Goal: Information Seeking & Learning: Learn about a topic

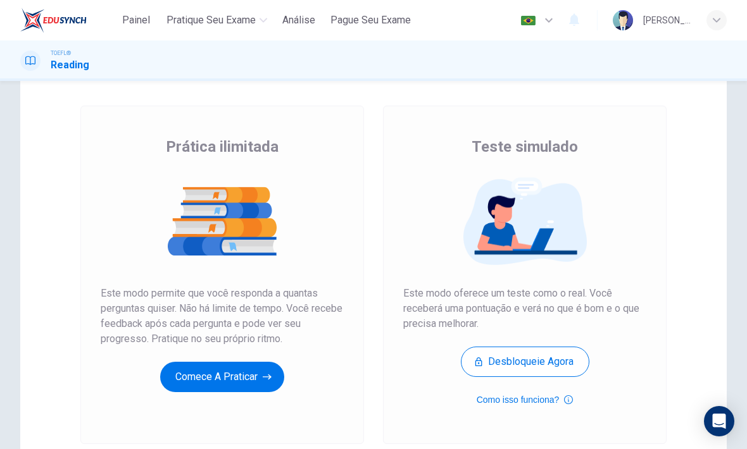
scroll to position [70, 0]
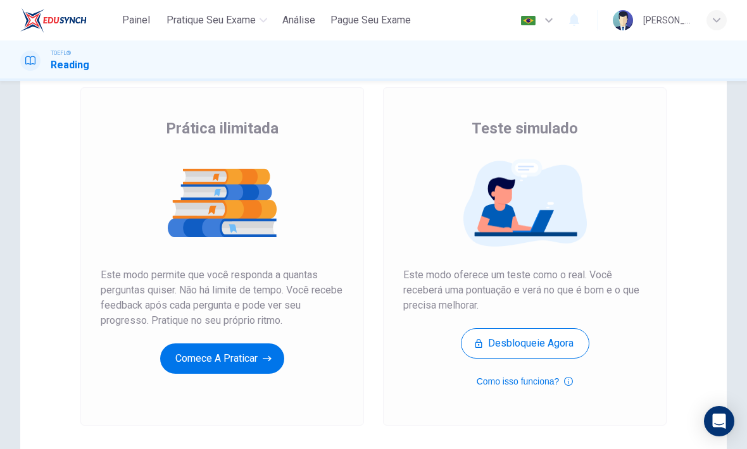
click at [249, 370] on button "Comece a praticar" at bounding box center [222, 359] width 124 height 30
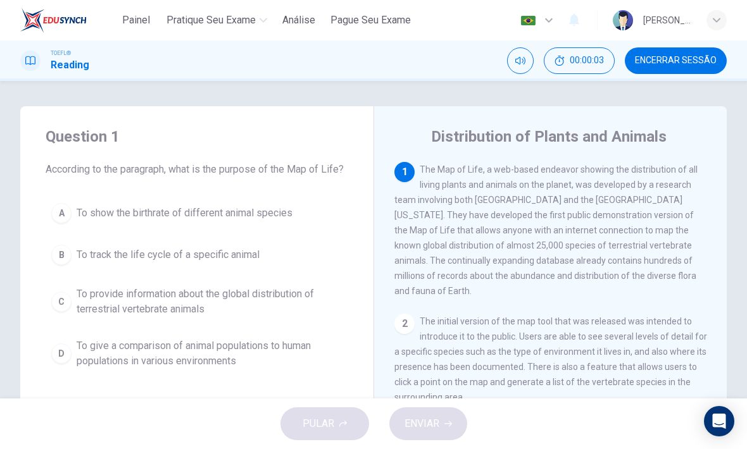
scroll to position [0, 0]
click at [604, 61] on span "00:00:09" at bounding box center [587, 61] width 34 height 10
click at [66, 287] on button "C To provide information about the global distribution of terrestrial vertebrat…" at bounding box center [197, 302] width 302 height 42
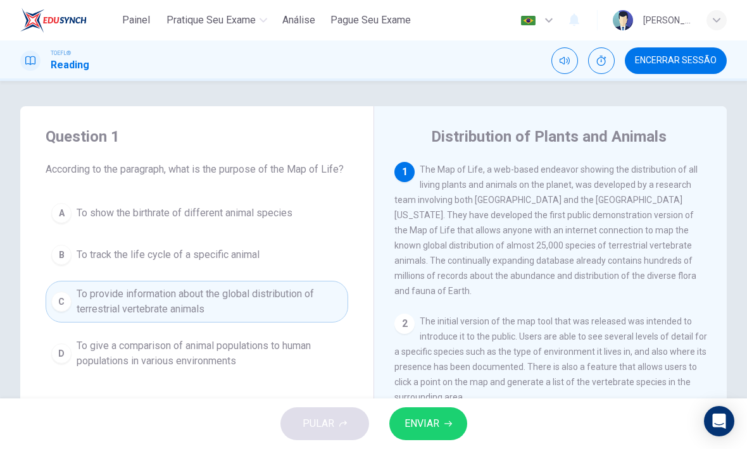
click at [440, 420] on button "ENVIAR" at bounding box center [428, 424] width 78 height 33
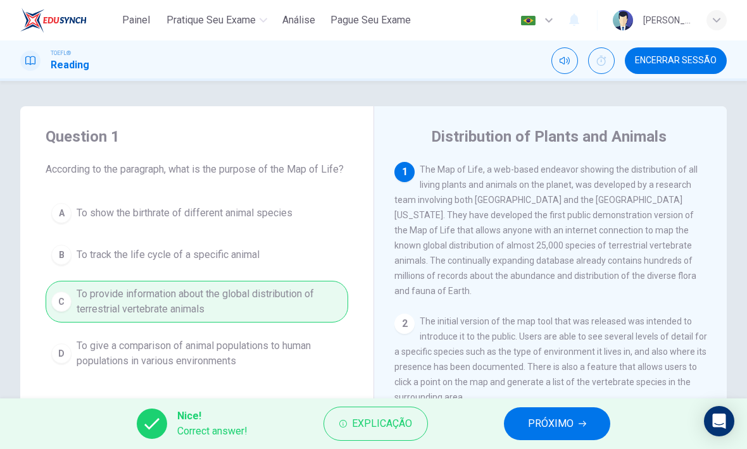
click at [561, 419] on span "PRÓXIMO" at bounding box center [551, 424] width 46 height 18
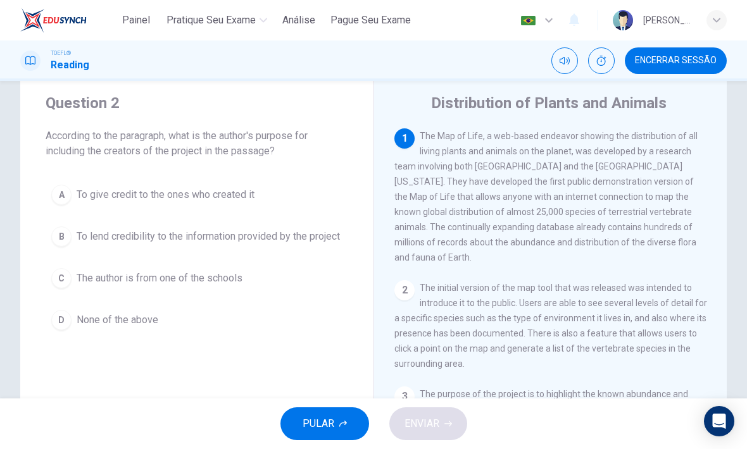
scroll to position [36, 0]
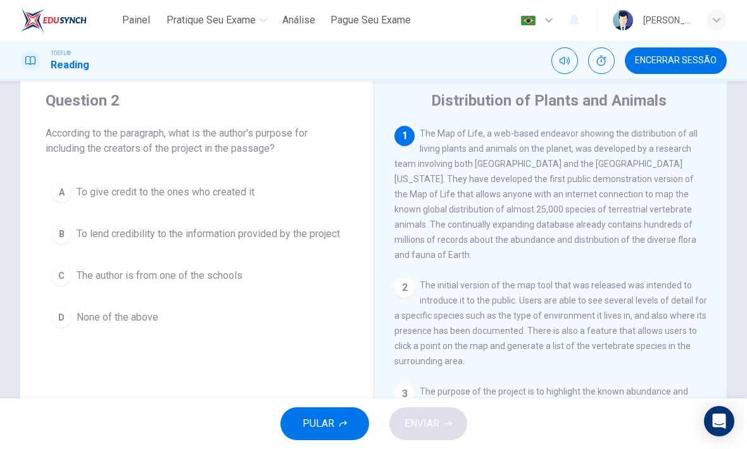
click at [66, 239] on div "B" at bounding box center [61, 234] width 20 height 20
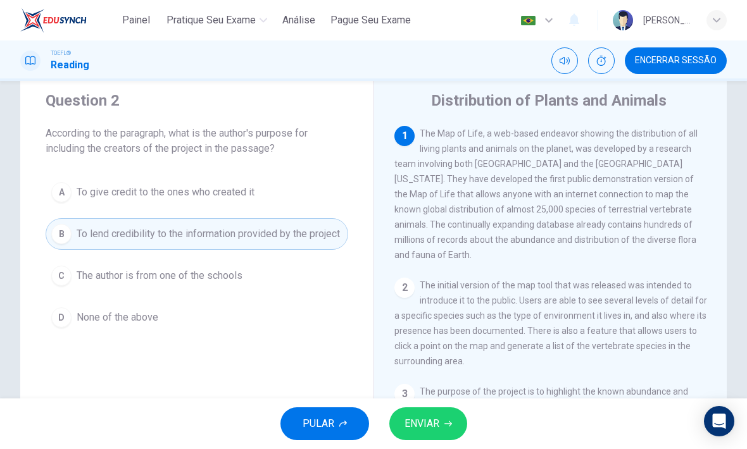
click at [442, 419] on button "ENVIAR" at bounding box center [428, 424] width 78 height 33
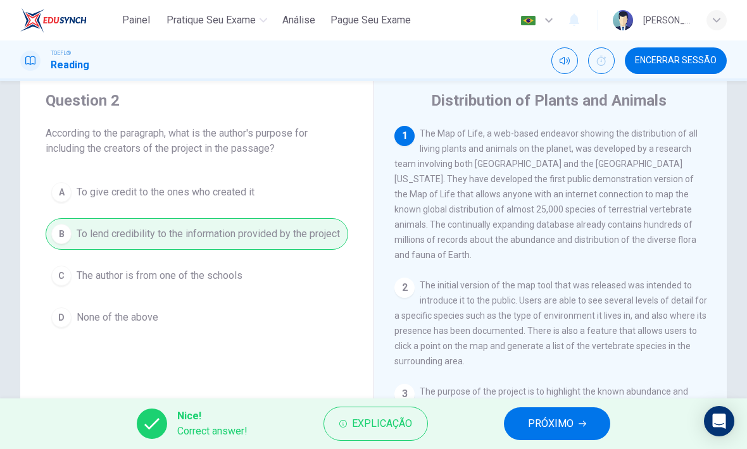
click at [564, 421] on span "PRÓXIMO" at bounding box center [551, 424] width 46 height 18
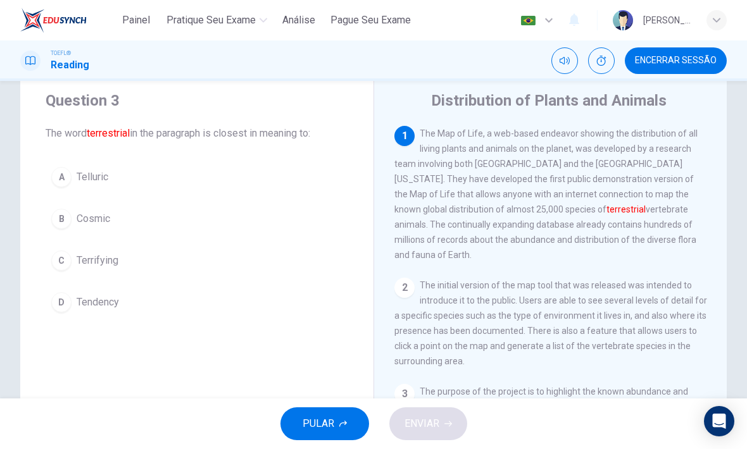
click at [72, 185] on button "A Telluric" at bounding box center [197, 177] width 302 height 32
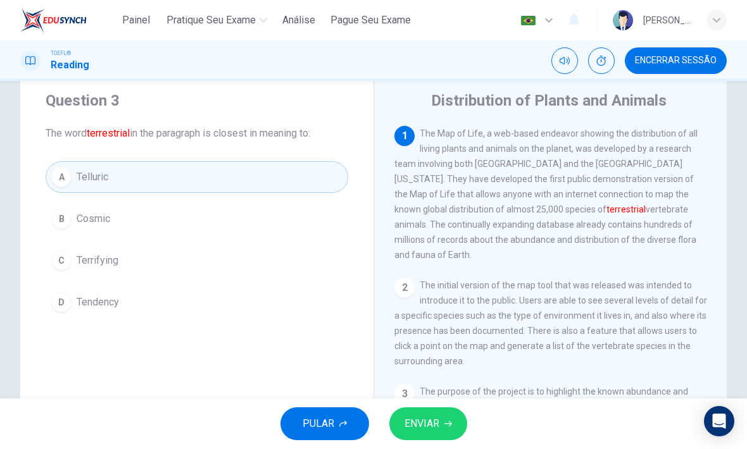
click at [437, 416] on span "ENVIAR" at bounding box center [421, 424] width 35 height 18
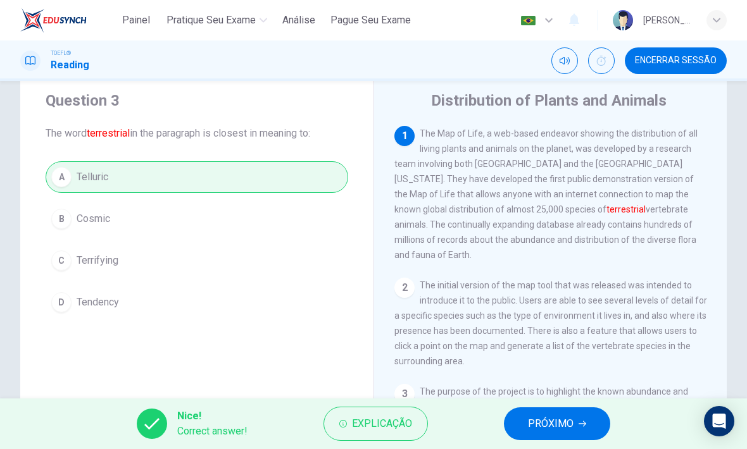
click at [561, 414] on button "PRÓXIMO" at bounding box center [557, 424] width 106 height 33
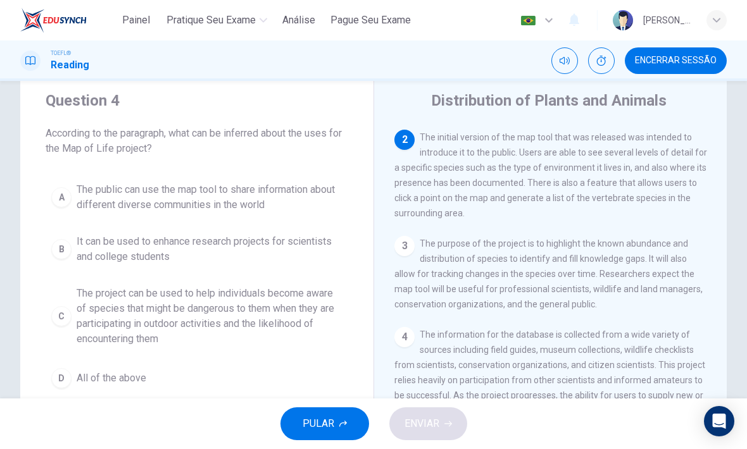
scroll to position [149, 0]
click at [255, 197] on span "The public can use the map tool to share information about different diverse co…" at bounding box center [210, 197] width 266 height 30
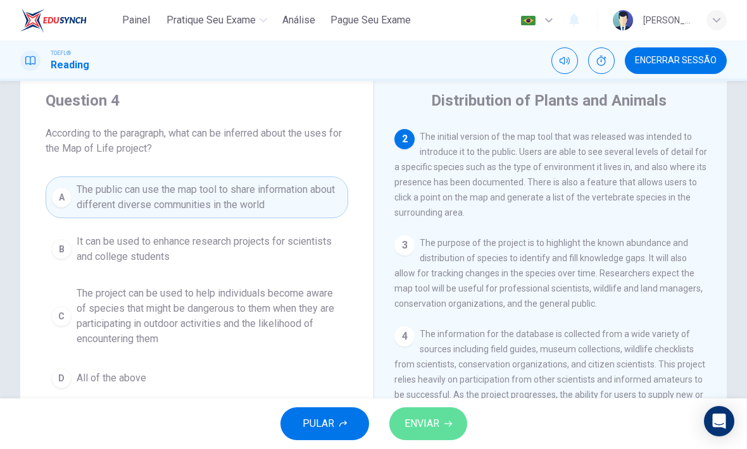
click at [443, 425] on button "ENVIAR" at bounding box center [428, 424] width 78 height 33
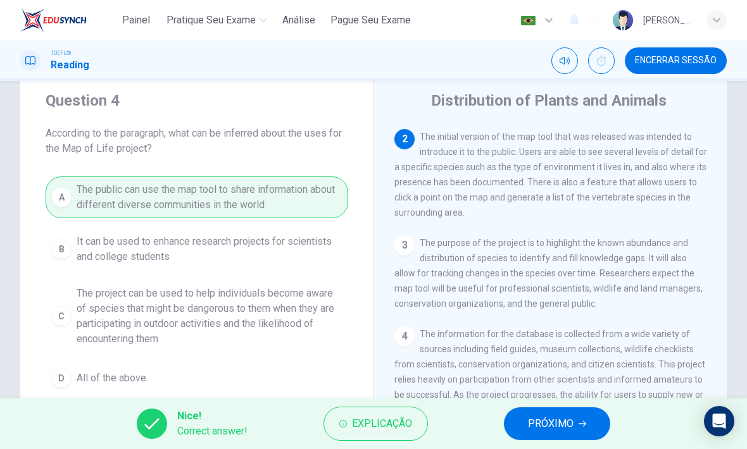
click at [570, 419] on span "PRÓXIMO" at bounding box center [551, 424] width 46 height 18
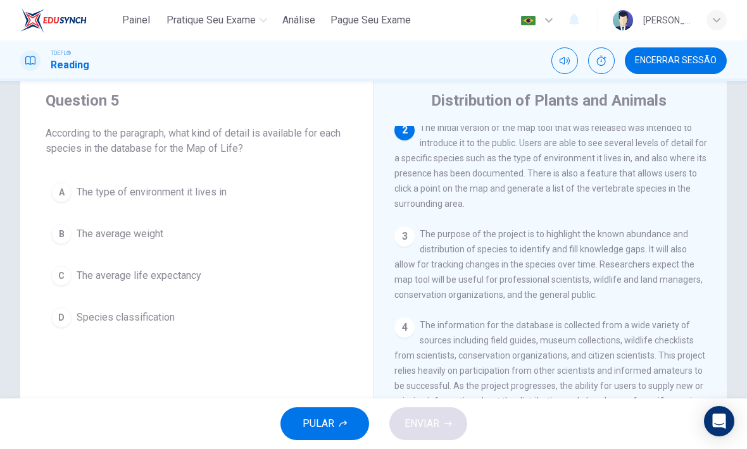
scroll to position [158, 0]
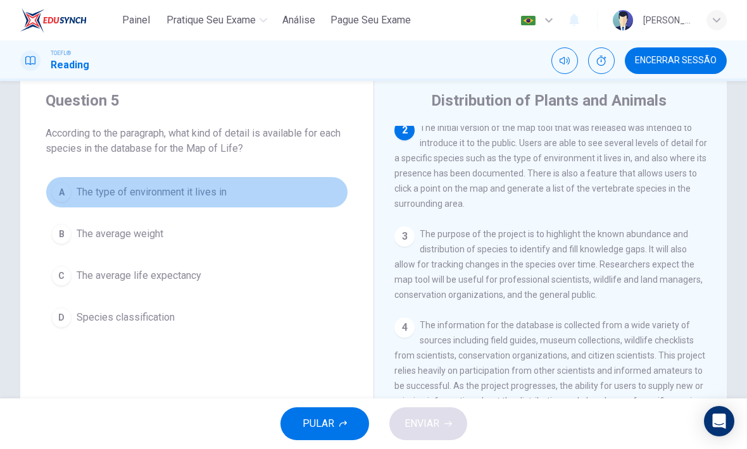
click at [67, 186] on div "A" at bounding box center [61, 192] width 20 height 20
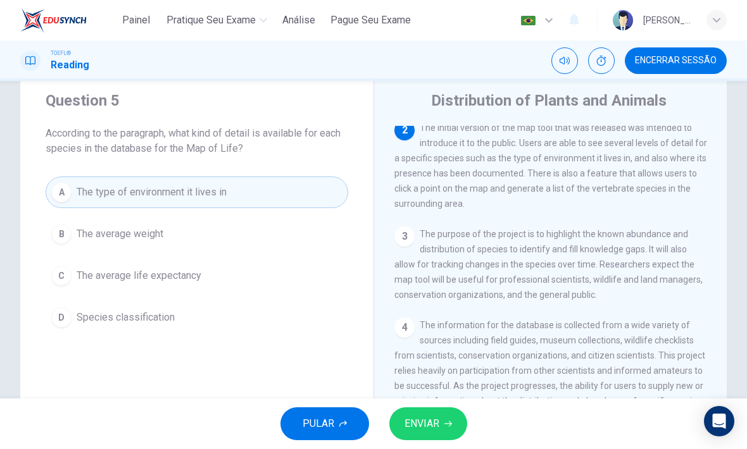
click at [452, 416] on button "ENVIAR" at bounding box center [428, 424] width 78 height 33
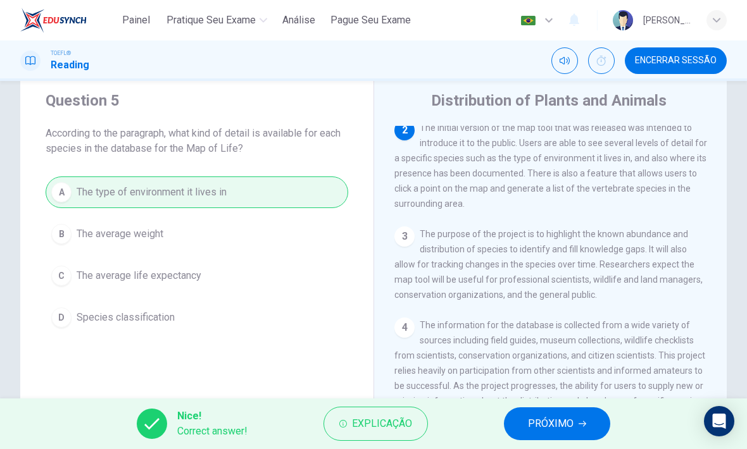
click at [560, 421] on span "PRÓXIMO" at bounding box center [551, 424] width 46 height 18
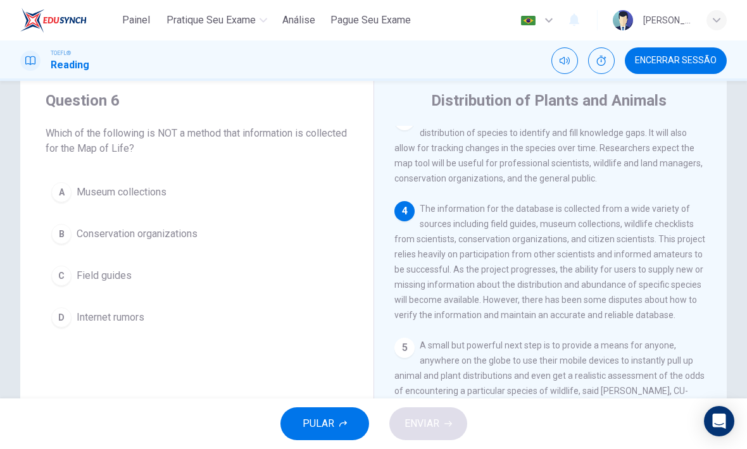
scroll to position [297, 0]
click at [62, 314] on div "D" at bounding box center [61, 318] width 20 height 20
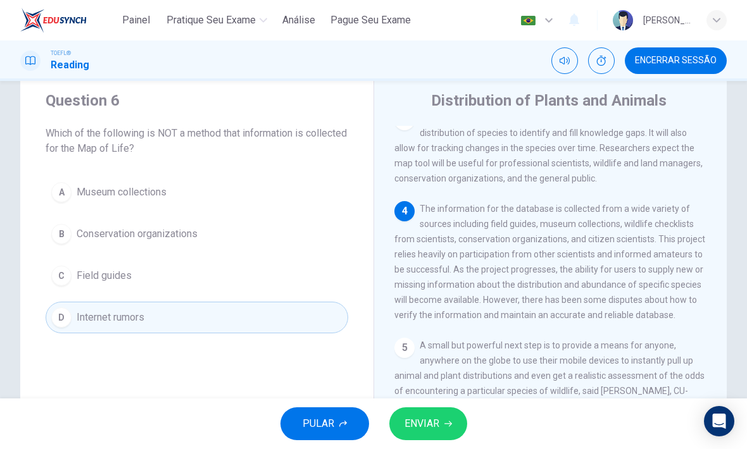
click at [437, 416] on span "ENVIAR" at bounding box center [421, 424] width 35 height 18
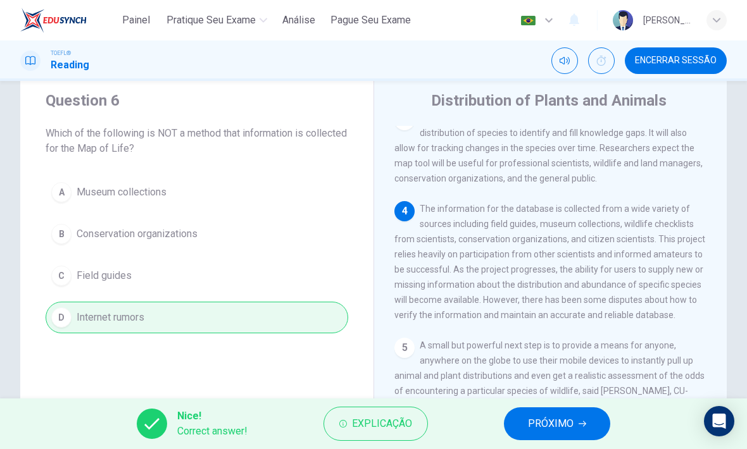
click at [576, 424] on button "PRÓXIMO" at bounding box center [557, 424] width 106 height 33
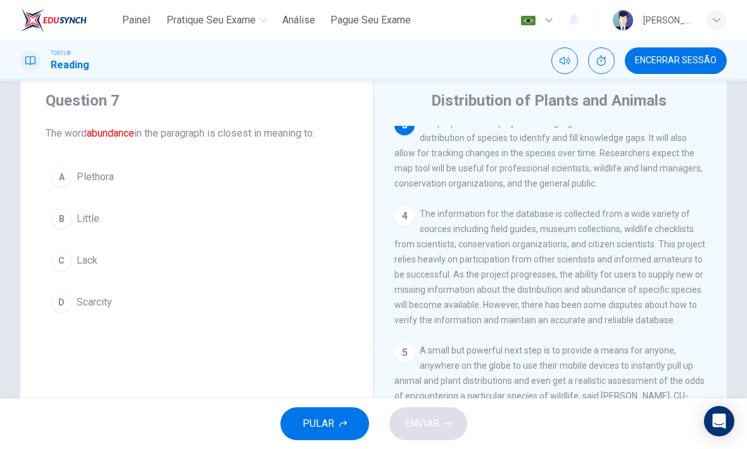
scroll to position [268, 0]
click at [66, 304] on div "D" at bounding box center [61, 302] width 20 height 20
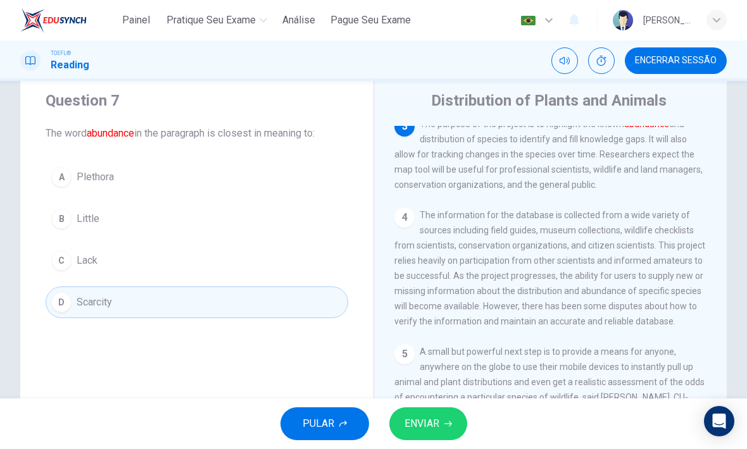
click at [435, 414] on button "ENVIAR" at bounding box center [428, 424] width 78 height 33
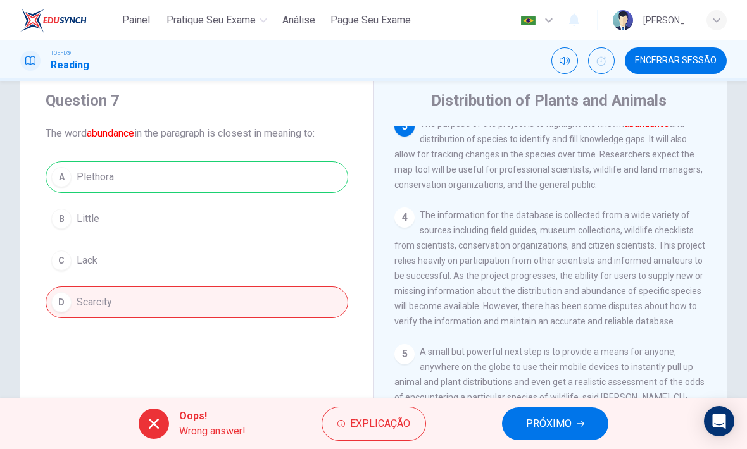
click at [595, 422] on button "PRÓXIMO" at bounding box center [555, 424] width 106 height 33
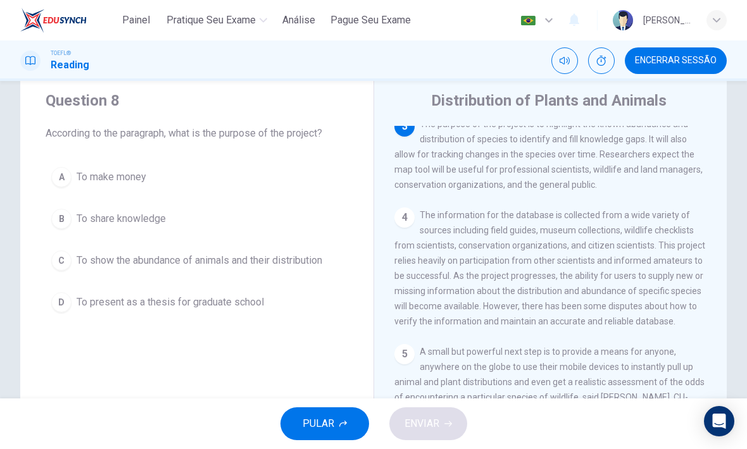
click at [304, 262] on span "To show the abundance of animals and their distribution" at bounding box center [200, 260] width 246 height 15
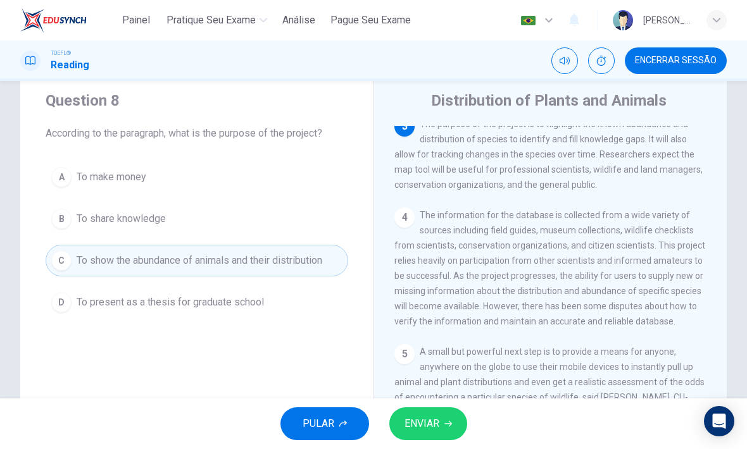
click at [449, 427] on icon "button" at bounding box center [448, 424] width 8 height 8
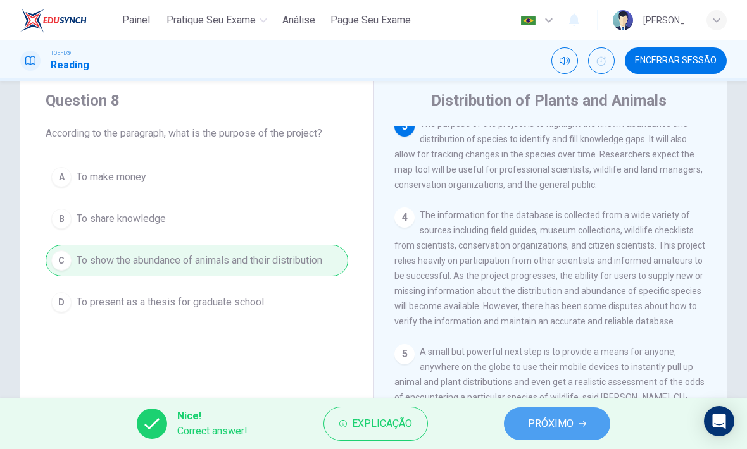
click at [546, 423] on span "PRÓXIMO" at bounding box center [551, 424] width 46 height 18
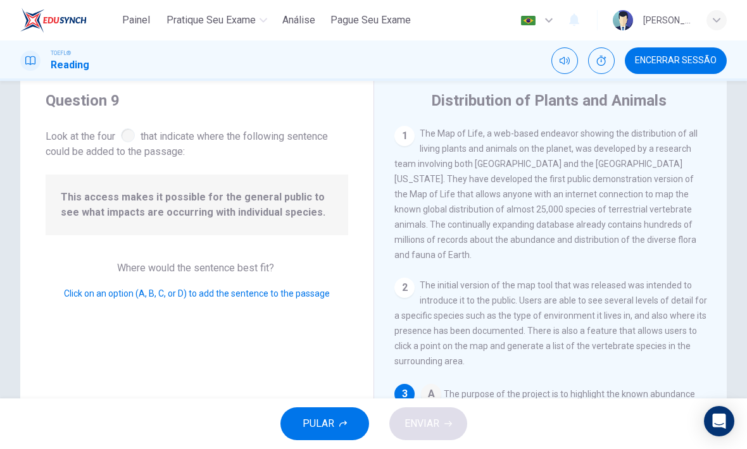
scroll to position [127, 0]
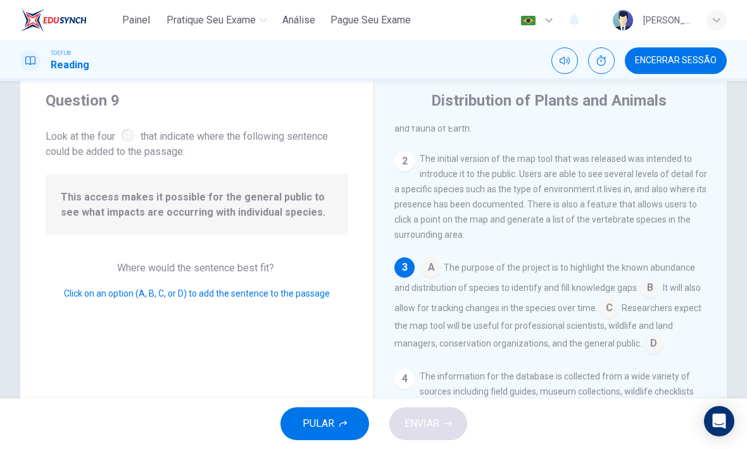
click at [656, 351] on input at bounding box center [653, 345] width 20 height 20
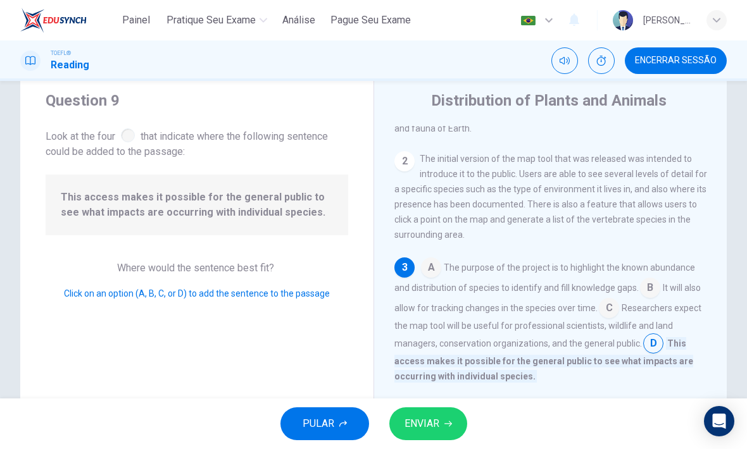
click at [442, 423] on button "ENVIAR" at bounding box center [428, 424] width 78 height 33
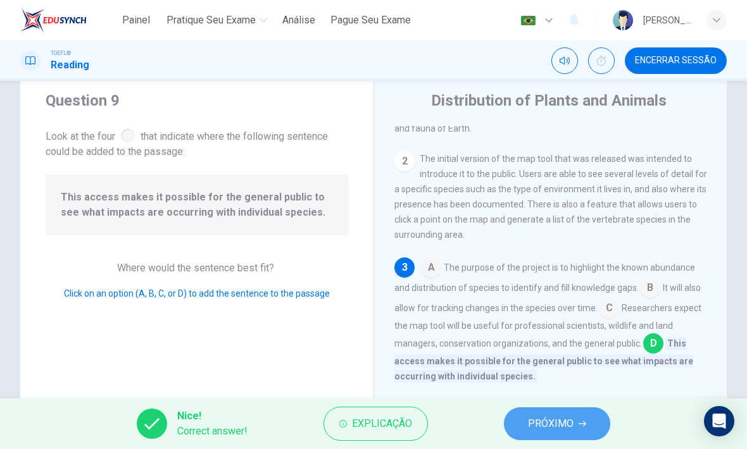
click at [570, 421] on span "PRÓXIMO" at bounding box center [551, 424] width 46 height 18
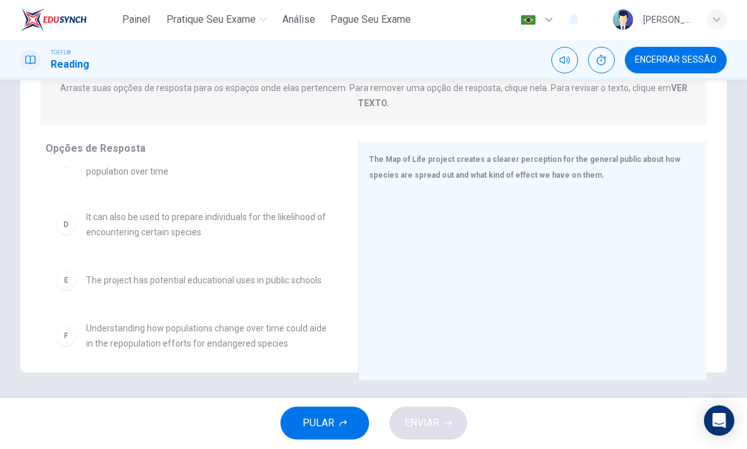
scroll to position [165, 0]
click at [68, 284] on div "A The project allows anyone with an internet connection to view the distributio…" at bounding box center [197, 264] width 302 height 195
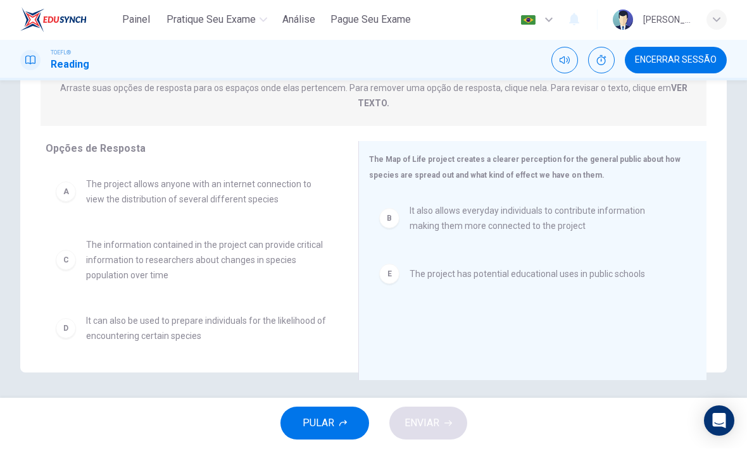
scroll to position [171, 0]
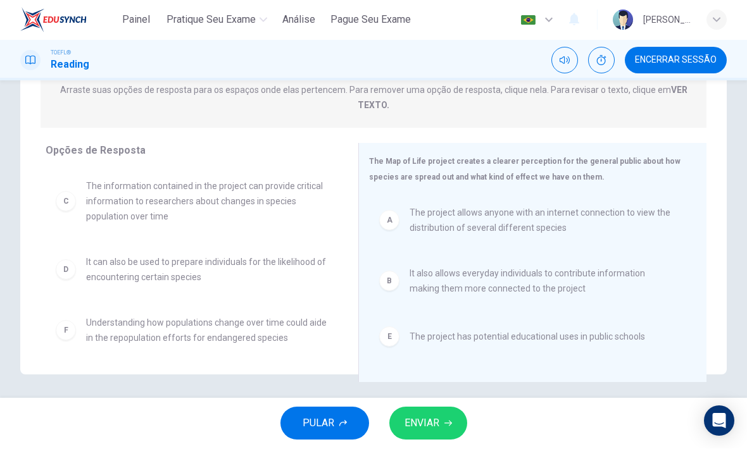
click at [447, 420] on icon "button" at bounding box center [448, 424] width 8 height 8
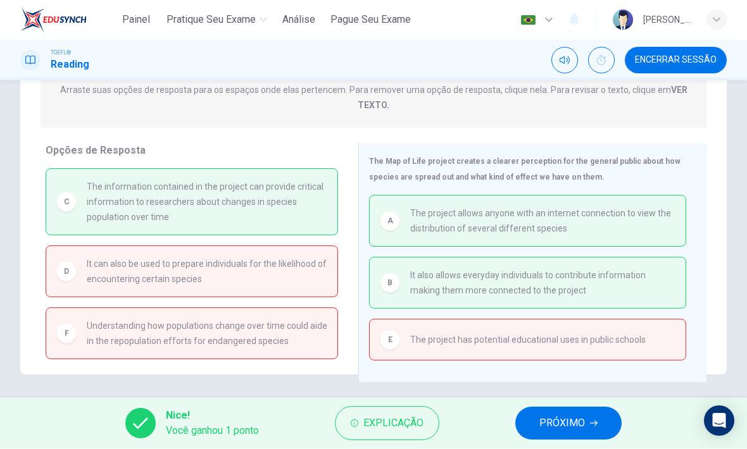
click at [588, 420] on button "PRÓXIMO" at bounding box center [568, 424] width 106 height 33
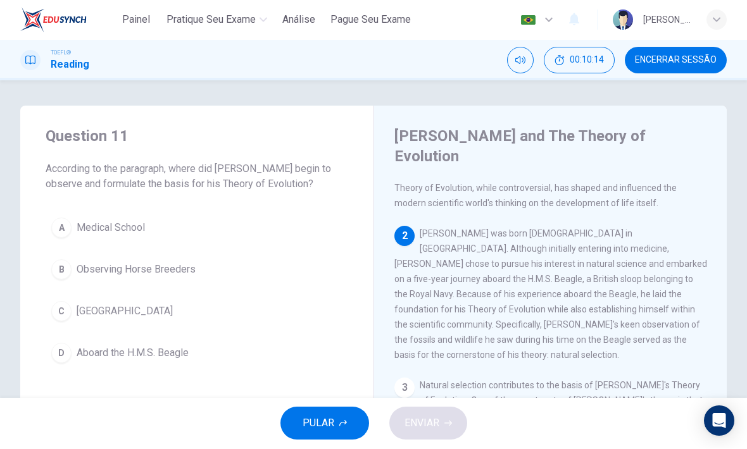
scroll to position [139, 0]
click at [144, 344] on button "D Aboard the H.M.S. Beagle" at bounding box center [197, 354] width 302 height 32
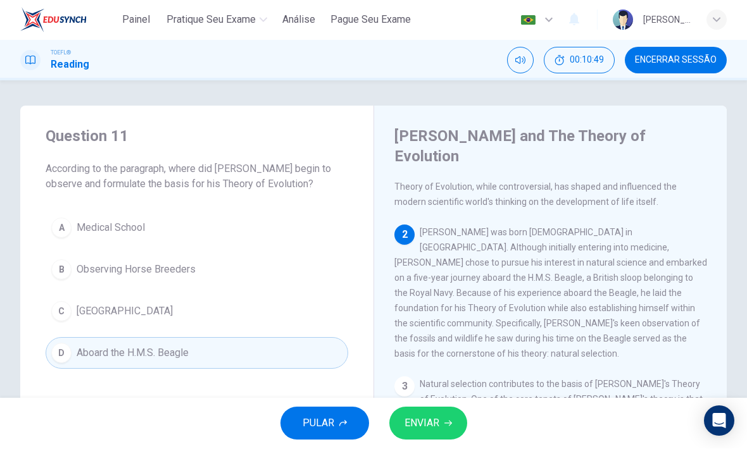
click at [452, 421] on button "ENVIAR" at bounding box center [428, 424] width 78 height 33
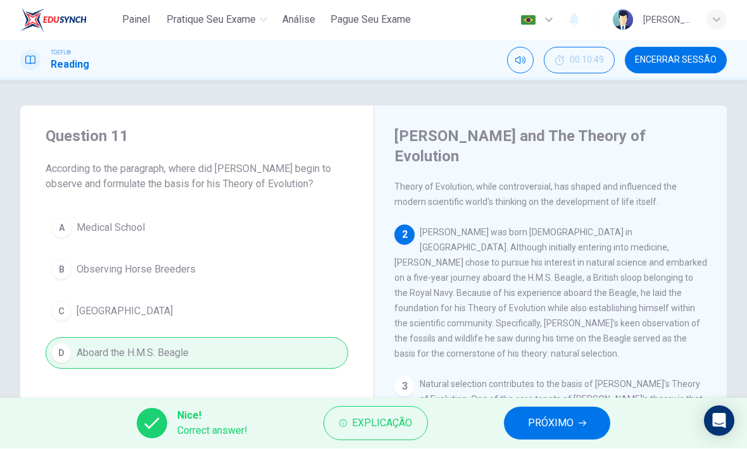
click at [574, 425] on button "PRÓXIMO" at bounding box center [557, 424] width 106 height 33
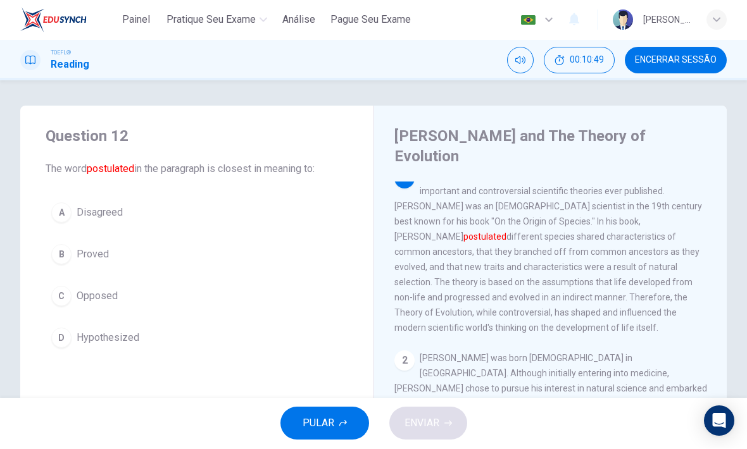
scroll to position [0, 0]
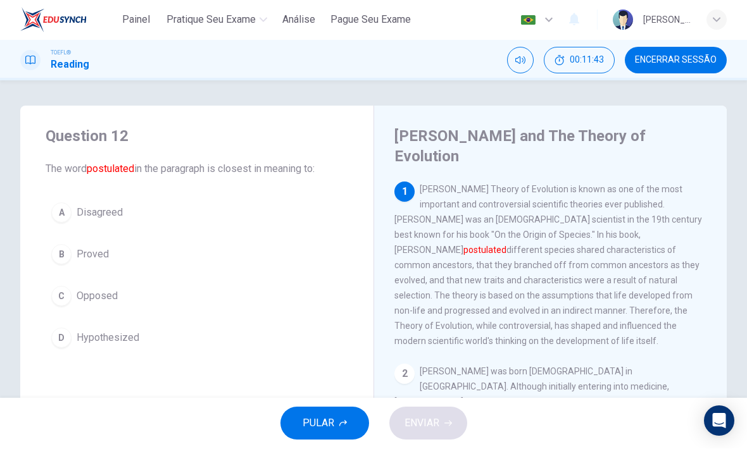
click at [64, 290] on div "C" at bounding box center [61, 297] width 20 height 20
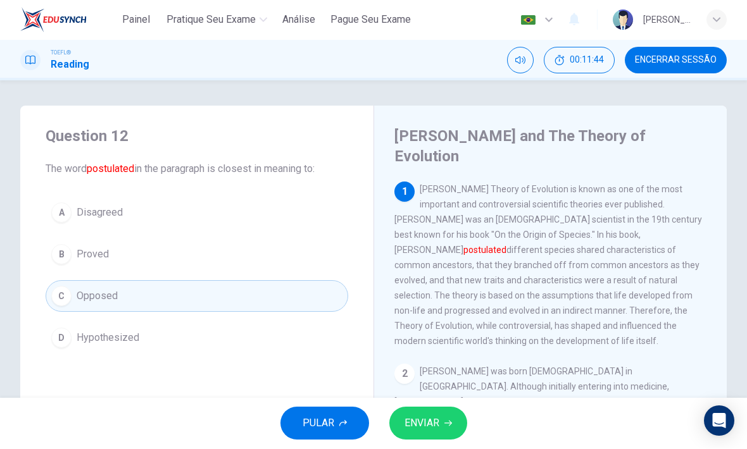
click at [444, 414] on button "ENVIAR" at bounding box center [428, 424] width 78 height 33
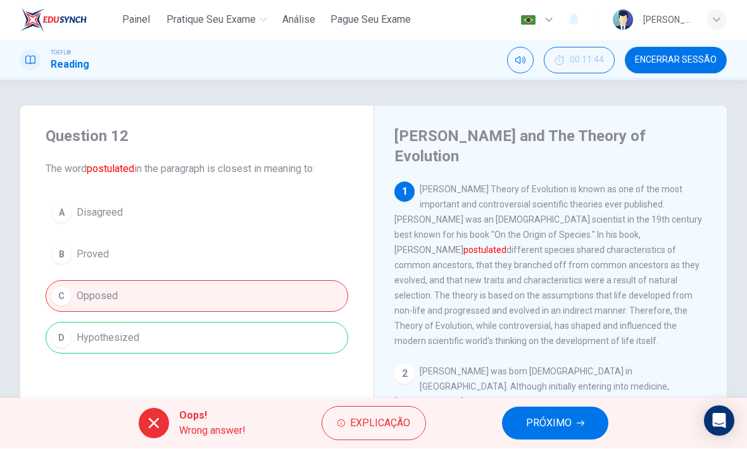
click at [559, 427] on span "PRÓXIMO" at bounding box center [549, 424] width 46 height 18
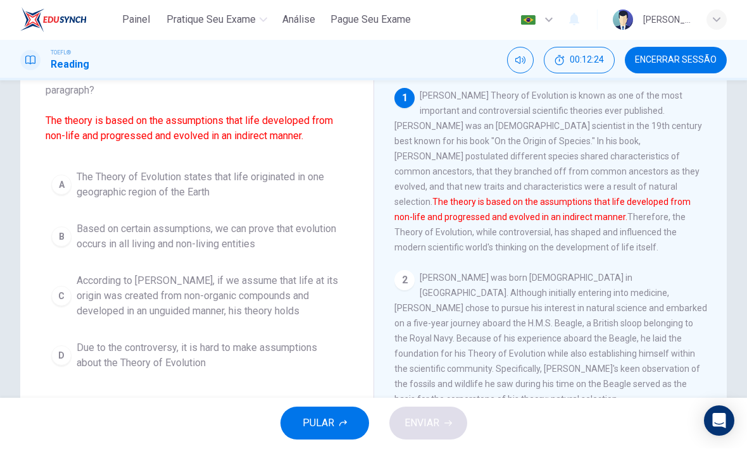
scroll to position [104, 0]
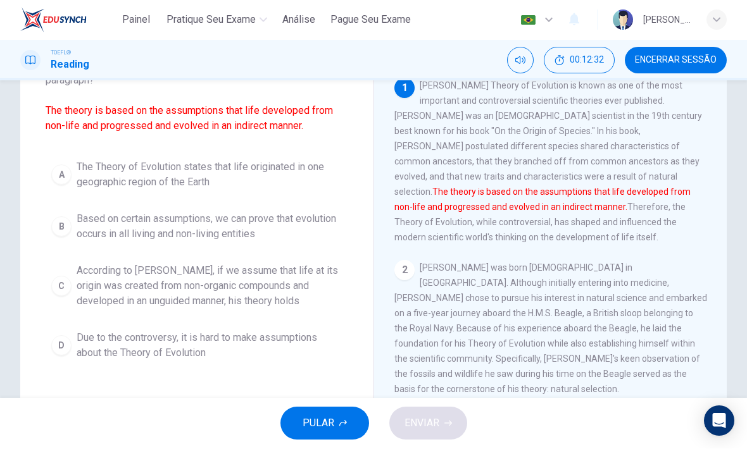
click at [273, 284] on span "According to Darwin, if we assume that life at its origin was created from non-…" at bounding box center [210, 287] width 266 height 46
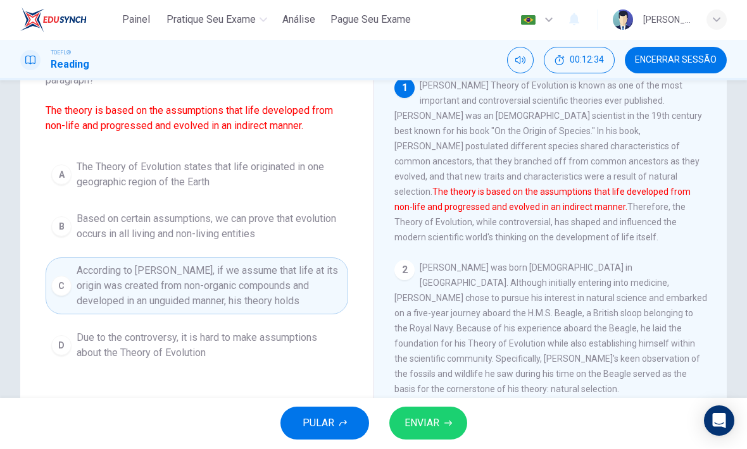
click at [442, 426] on button "ENVIAR" at bounding box center [428, 424] width 78 height 33
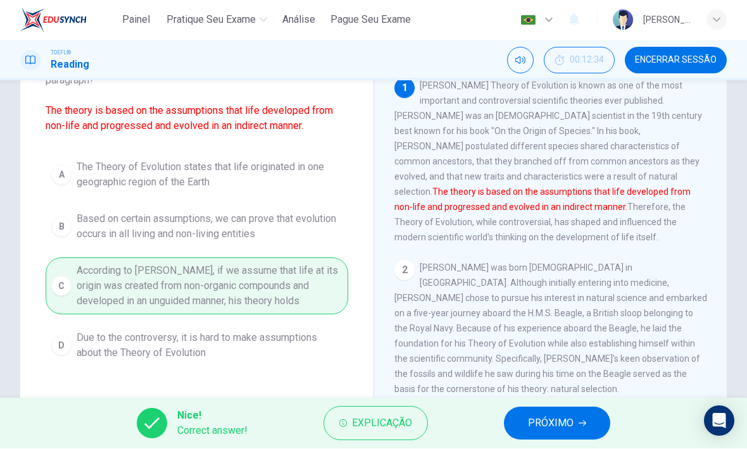
click at [579, 416] on button "PRÓXIMO" at bounding box center [557, 424] width 106 height 33
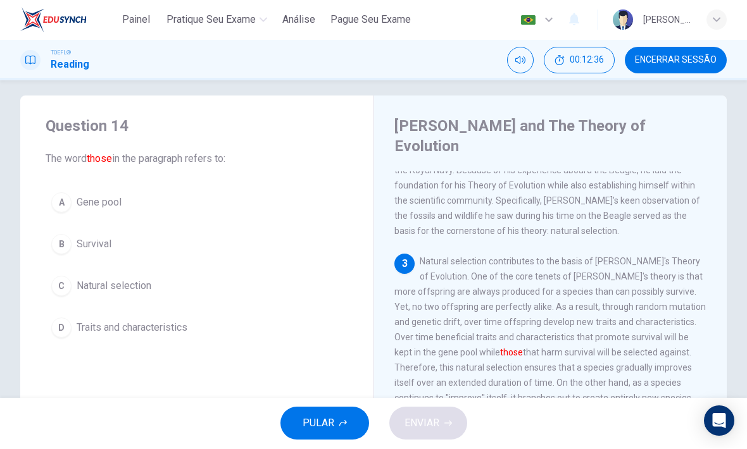
scroll to position [9, 0]
click at [172, 332] on span "Traits and characteristics" at bounding box center [132, 329] width 111 height 15
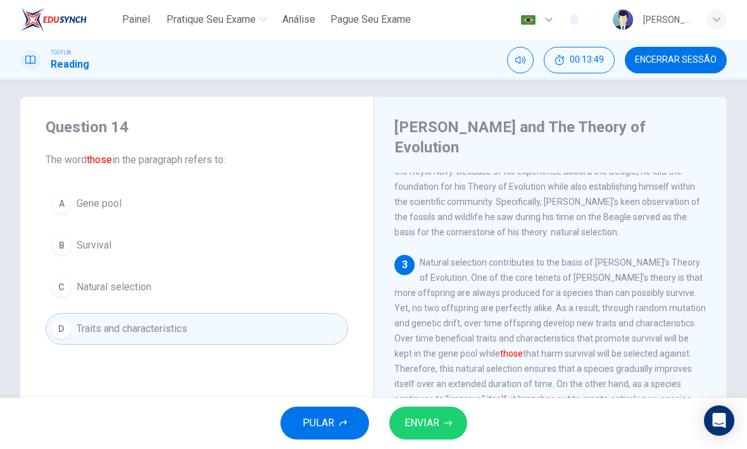
click at [456, 425] on button "ENVIAR" at bounding box center [428, 424] width 78 height 33
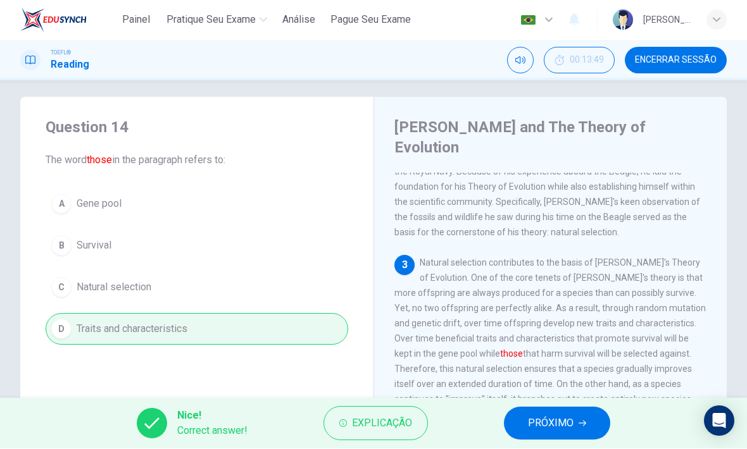
click at [557, 426] on span "PRÓXIMO" at bounding box center [551, 424] width 46 height 18
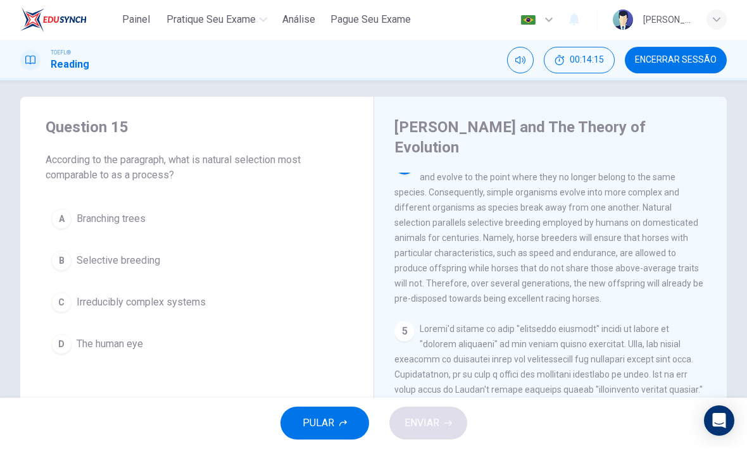
scroll to position [535, 0]
click at [109, 252] on button "B Selective breeding" at bounding box center [197, 262] width 302 height 32
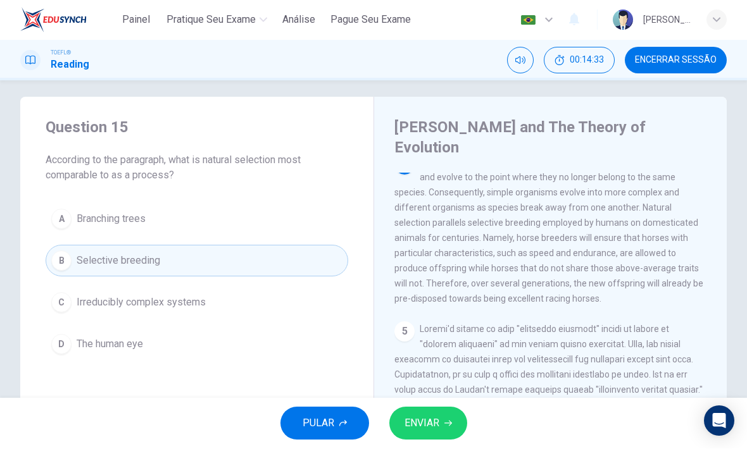
click at [444, 426] on icon "button" at bounding box center [448, 424] width 8 height 8
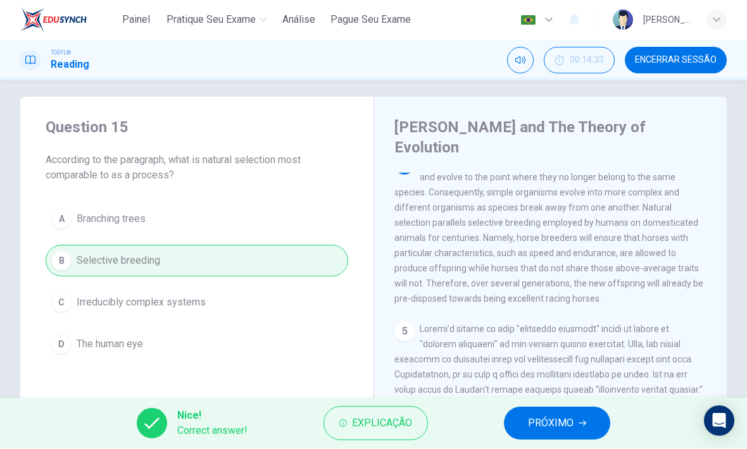
click at [570, 418] on span "PRÓXIMO" at bounding box center [551, 424] width 46 height 18
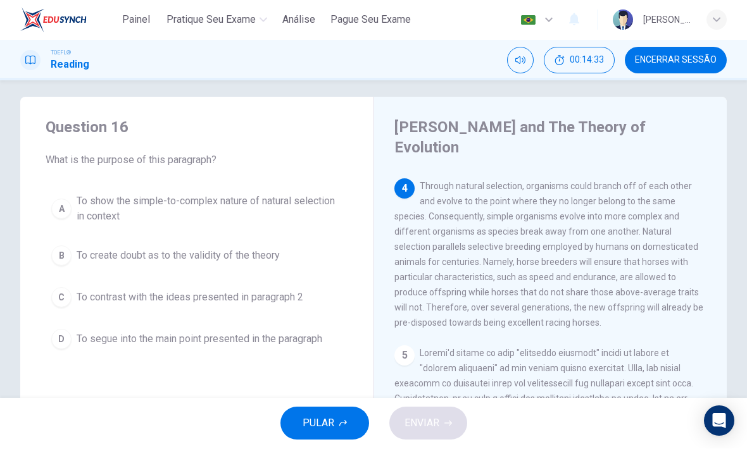
scroll to position [504, 0]
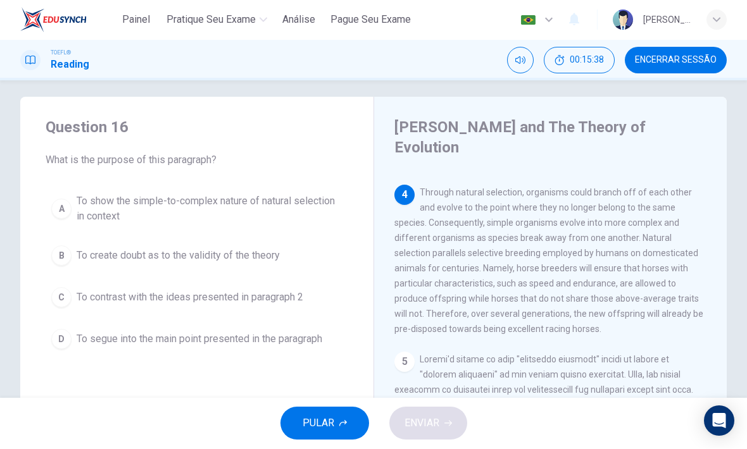
click at [301, 204] on span "To show the simple-to-complex nature of natural selection in context" at bounding box center [210, 209] width 266 height 30
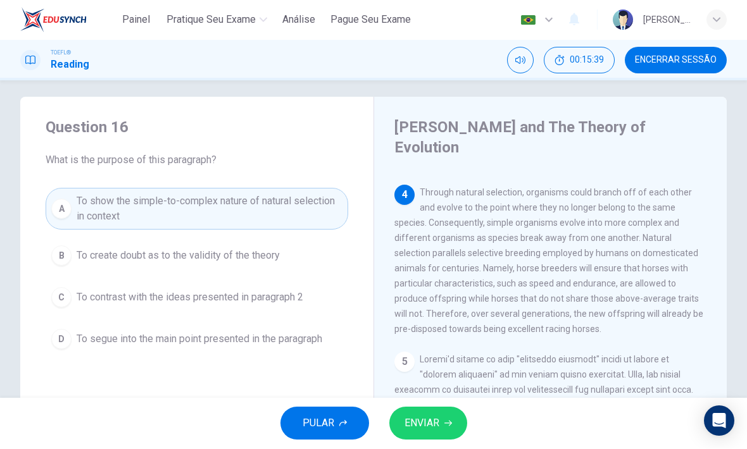
click at [449, 419] on button "ENVIAR" at bounding box center [428, 424] width 78 height 33
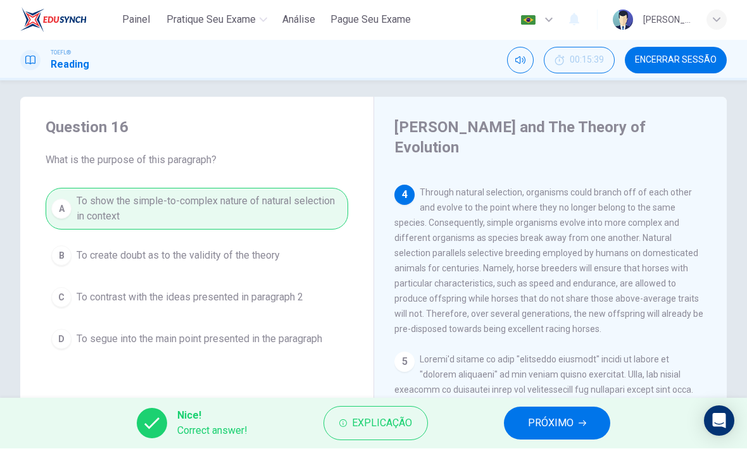
click at [580, 422] on icon "button" at bounding box center [582, 424] width 8 height 8
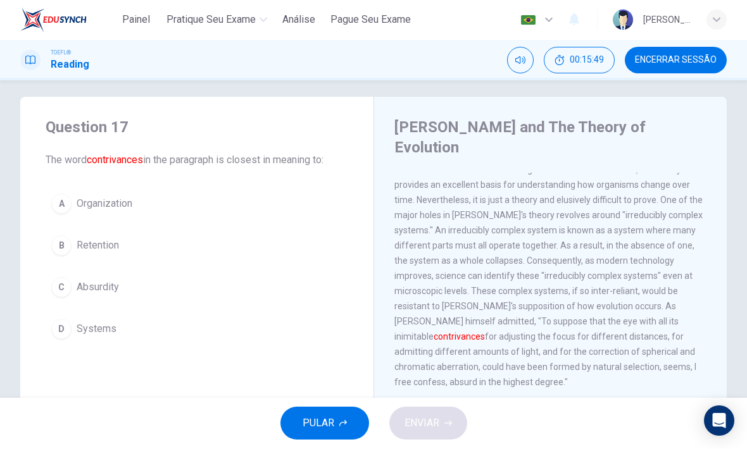
scroll to position [708, 0]
click at [103, 330] on span "Systems" at bounding box center [97, 329] width 40 height 15
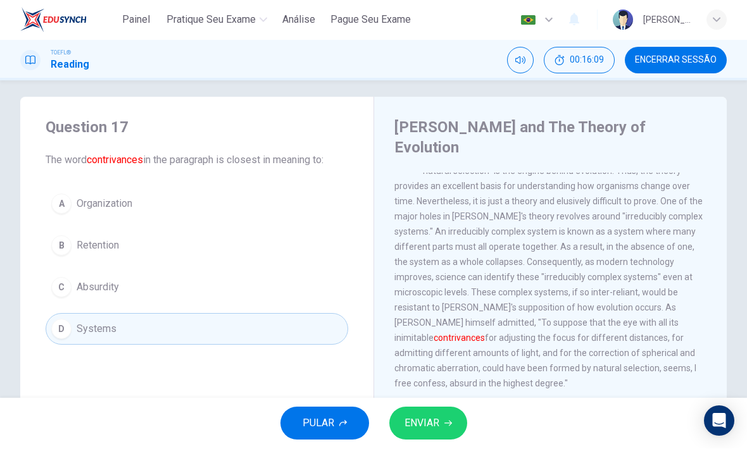
click at [453, 420] on button "ENVIAR" at bounding box center [428, 424] width 78 height 33
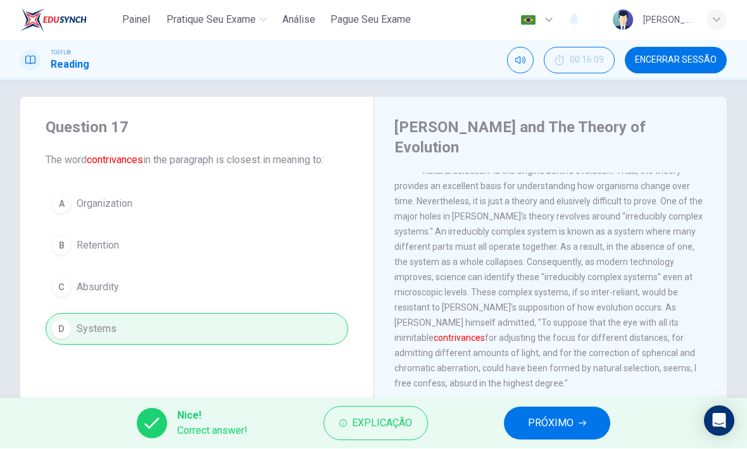
click at [585, 417] on button "PRÓXIMO" at bounding box center [557, 424] width 106 height 33
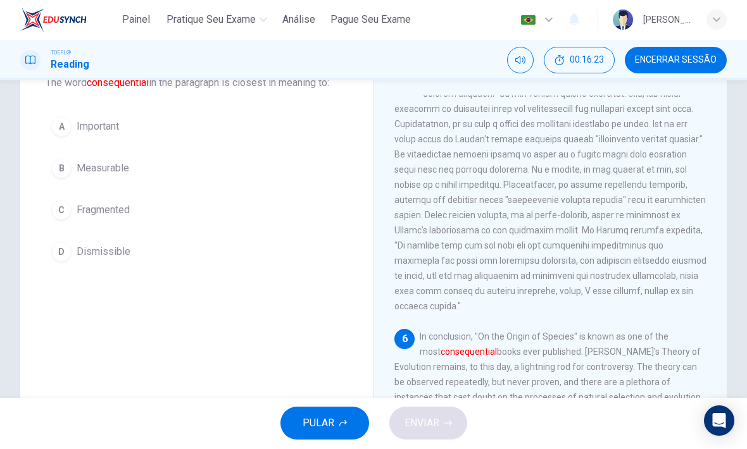
scroll to position [85, 0]
click at [79, 126] on span "Important" at bounding box center [98, 128] width 42 height 15
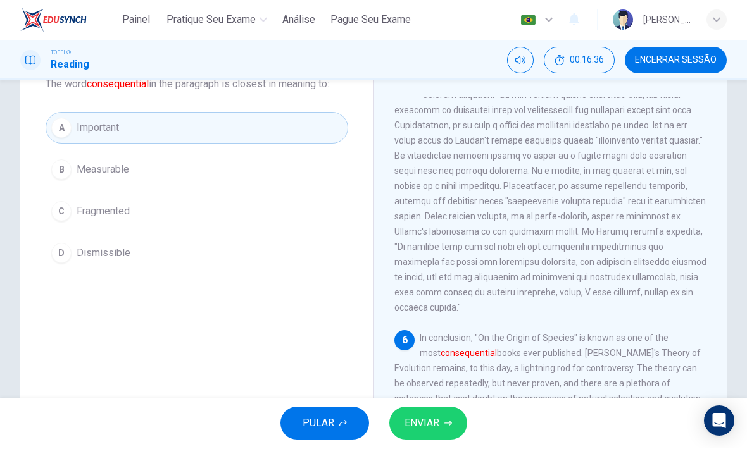
click at [437, 421] on span "ENVIAR" at bounding box center [421, 424] width 35 height 18
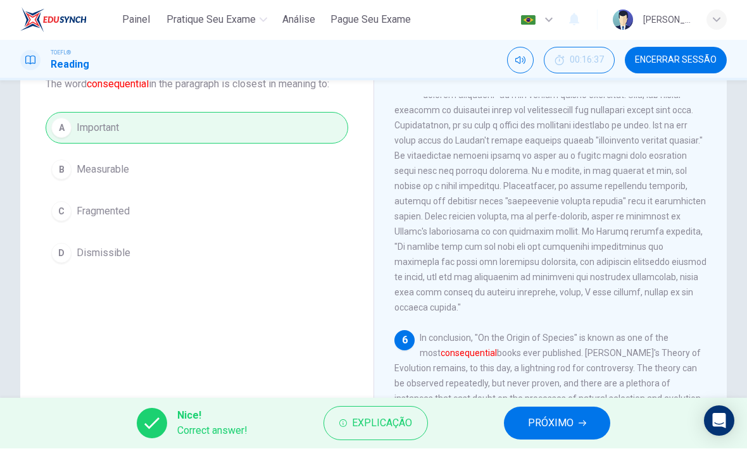
click at [571, 428] on span "PRÓXIMO" at bounding box center [551, 424] width 46 height 18
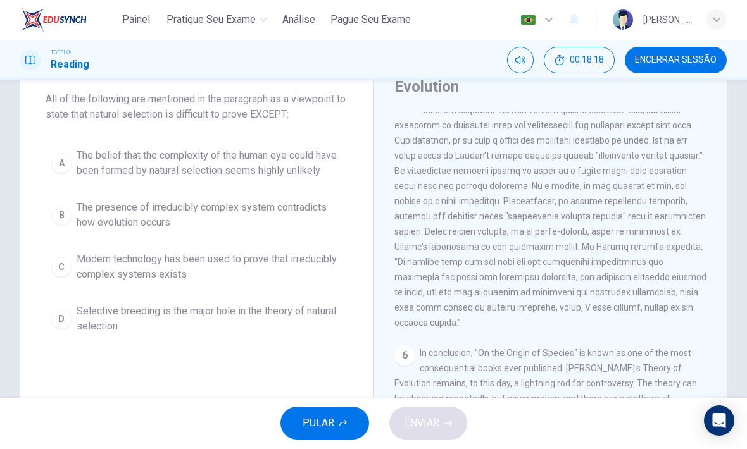
scroll to position [70, 0]
click at [282, 259] on span "Modern technology has been used to prove that irreducibly complex systems exists" at bounding box center [210, 267] width 266 height 30
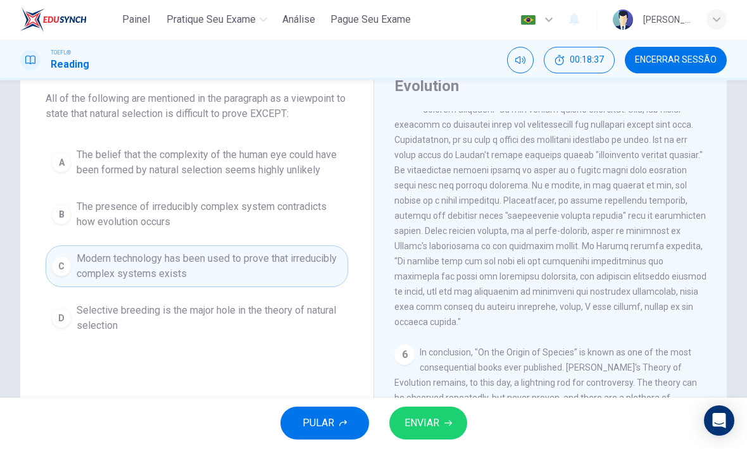
click at [428, 416] on span "ENVIAR" at bounding box center [421, 424] width 35 height 18
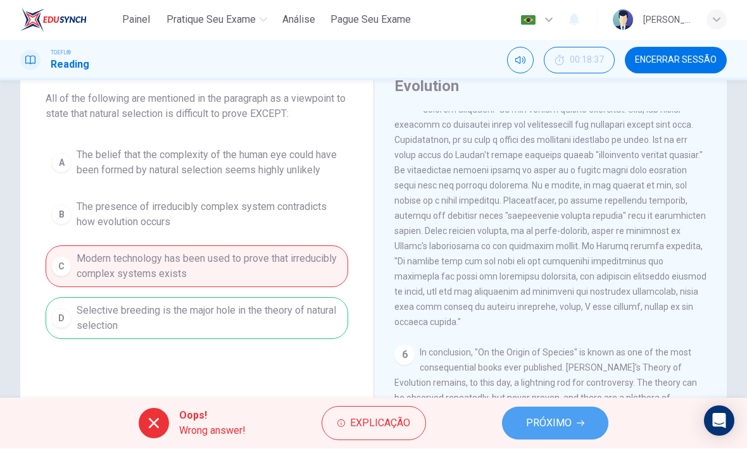
click at [564, 418] on span "PRÓXIMO" at bounding box center [549, 424] width 46 height 18
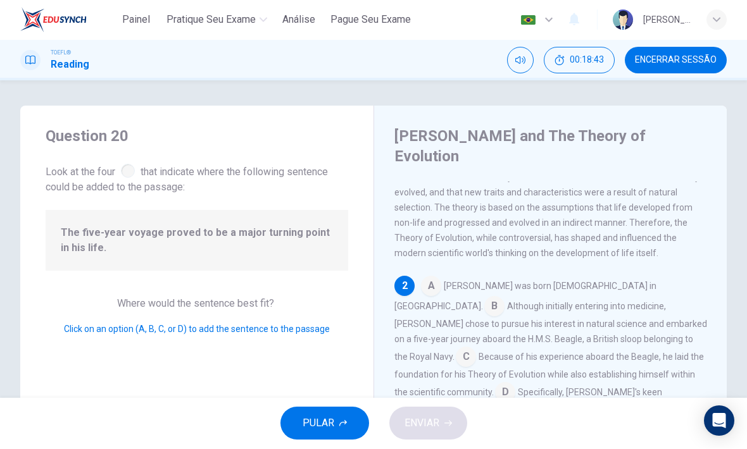
scroll to position [0, 0]
click at [476, 349] on input at bounding box center [466, 359] width 20 height 20
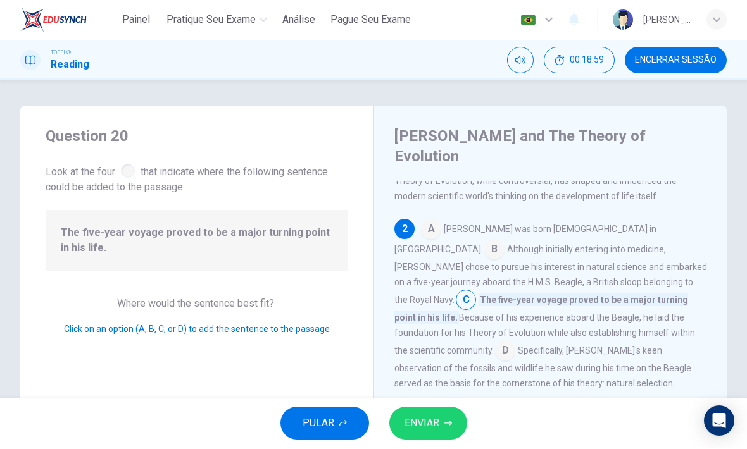
scroll to position [146, 0]
click at [435, 425] on span "ENVIAR" at bounding box center [421, 424] width 35 height 18
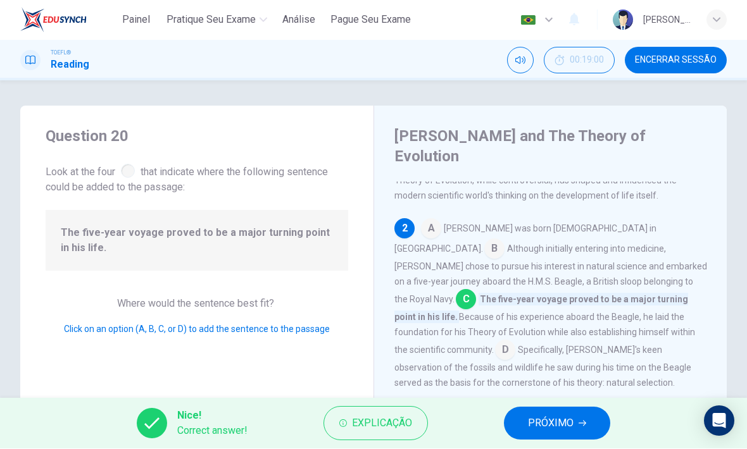
click at [573, 417] on span "PRÓXIMO" at bounding box center [551, 424] width 46 height 18
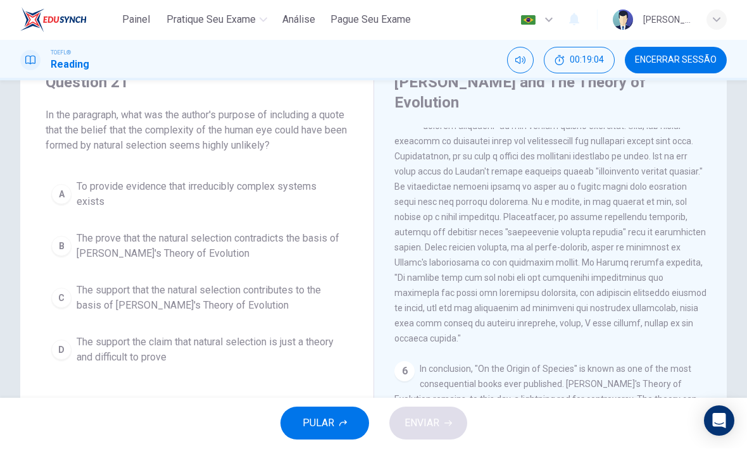
scroll to position [54, 0]
click at [281, 280] on button "C The support that the natural selection contributes to the basis of Darwin's T…" at bounding box center [197, 298] width 302 height 42
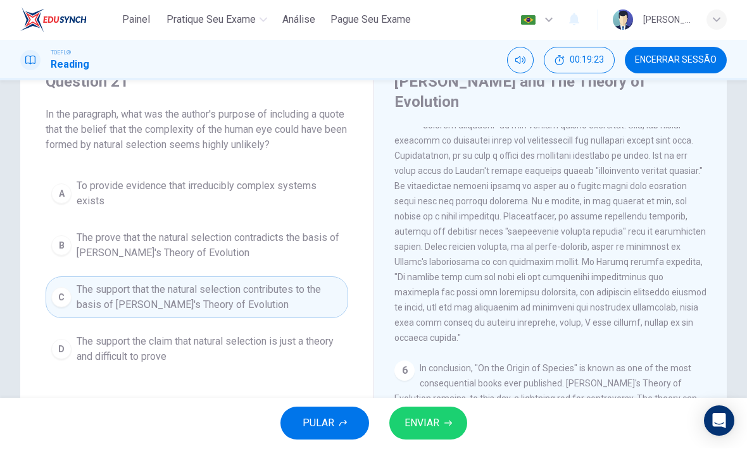
click at [450, 413] on button "ENVIAR" at bounding box center [428, 424] width 78 height 33
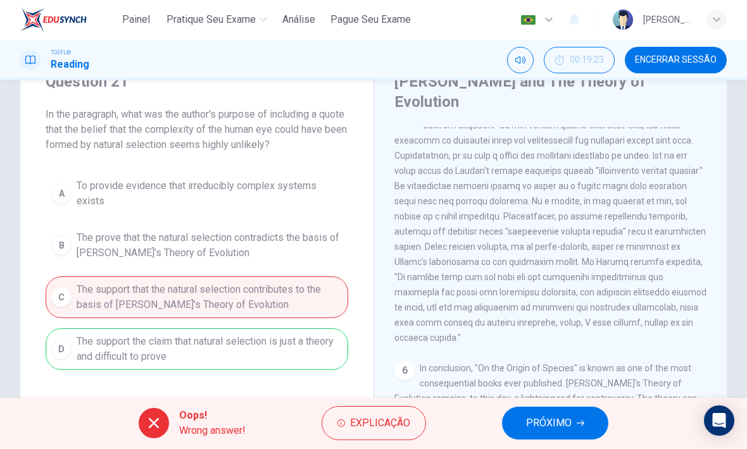
click at [578, 427] on button "PRÓXIMO" at bounding box center [555, 424] width 106 height 33
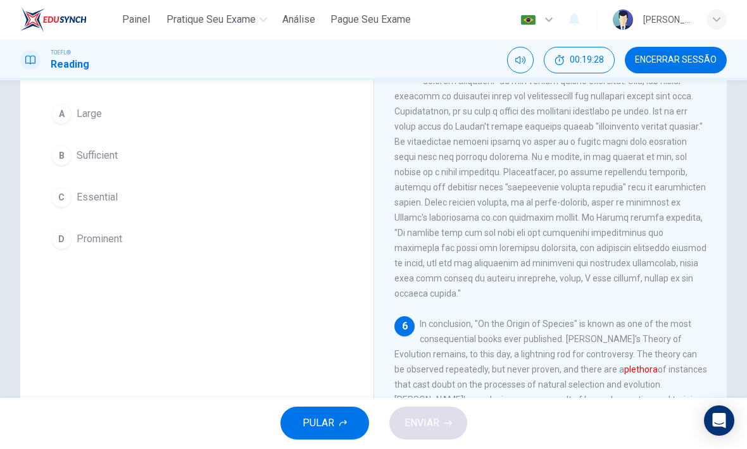
scroll to position [100, 0]
click at [73, 157] on button "B Sufficient" at bounding box center [197, 155] width 302 height 32
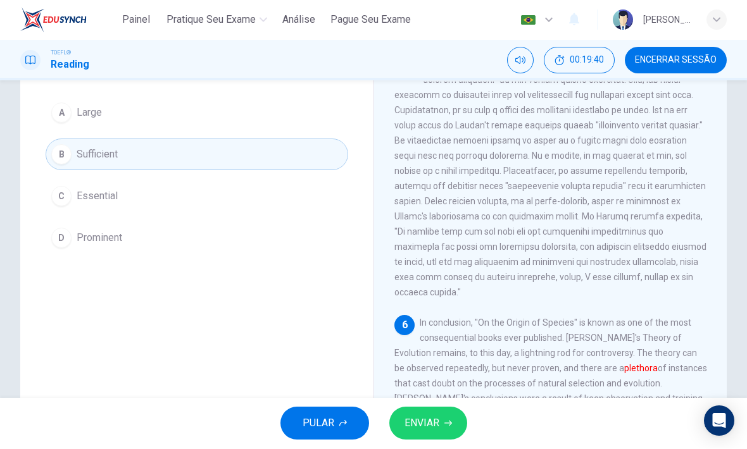
click at [440, 423] on button "ENVIAR" at bounding box center [428, 424] width 78 height 33
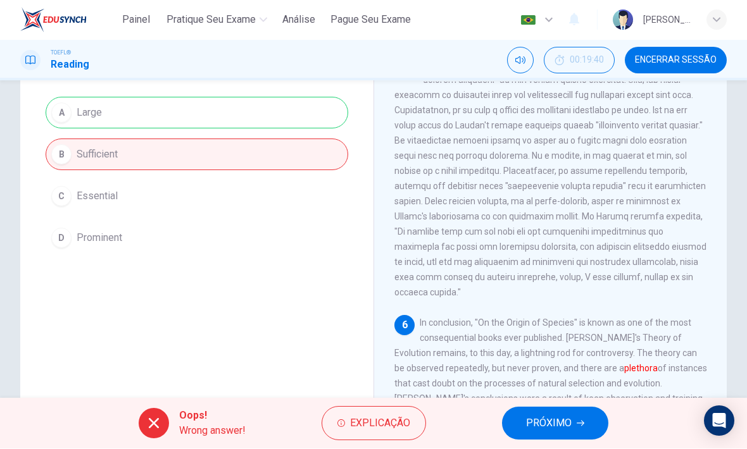
click at [685, 72] on button "Encerrar Sessão" at bounding box center [676, 60] width 102 height 27
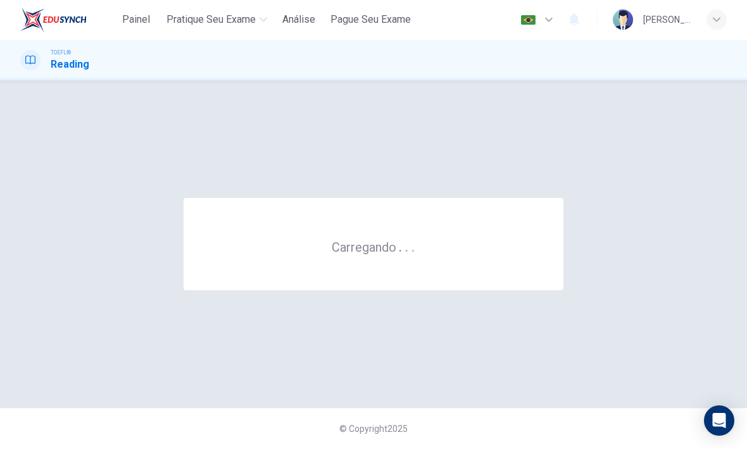
scroll to position [0, 0]
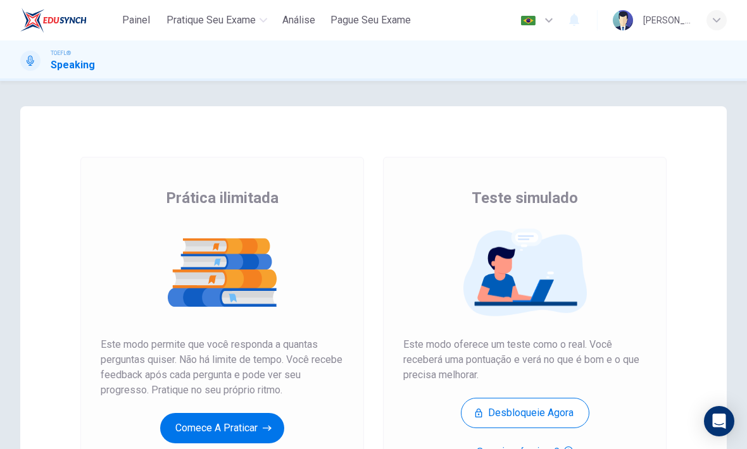
click at [196, 421] on button "Comece a praticar" at bounding box center [222, 428] width 124 height 30
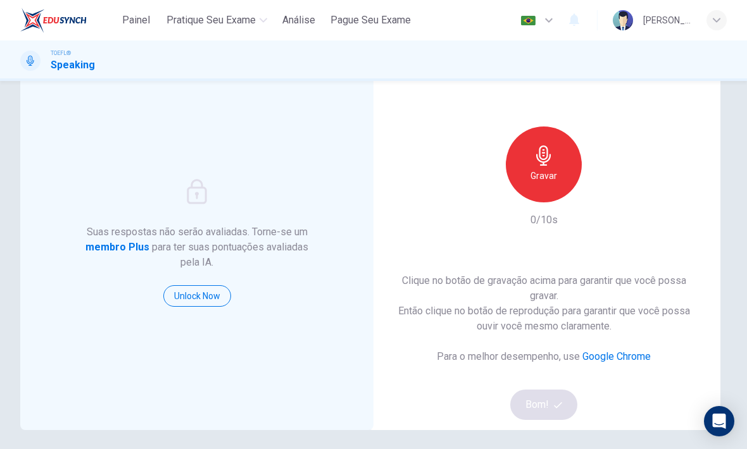
scroll to position [60, 0]
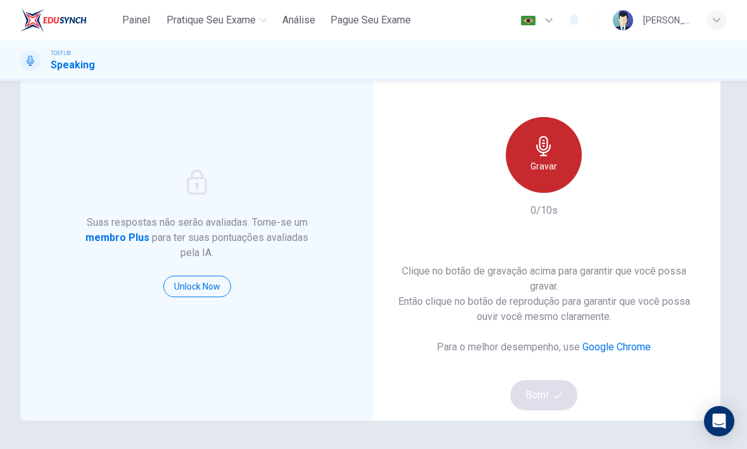
click at [556, 152] on div "Gravar" at bounding box center [544, 155] width 76 height 76
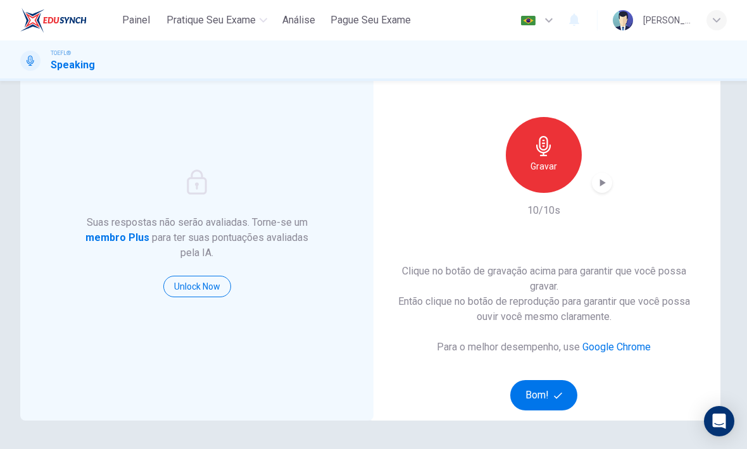
click at [595, 184] on icon "button" at bounding box center [601, 183] width 13 height 13
click at [557, 387] on button "Bom!" at bounding box center [544, 395] width 68 height 30
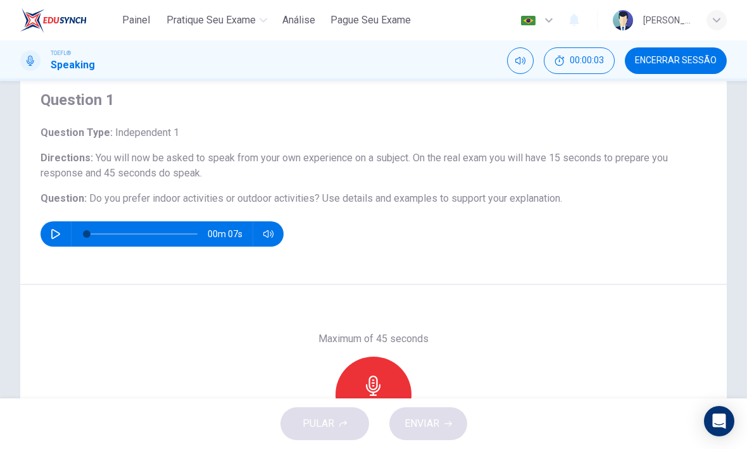
scroll to position [40, 0]
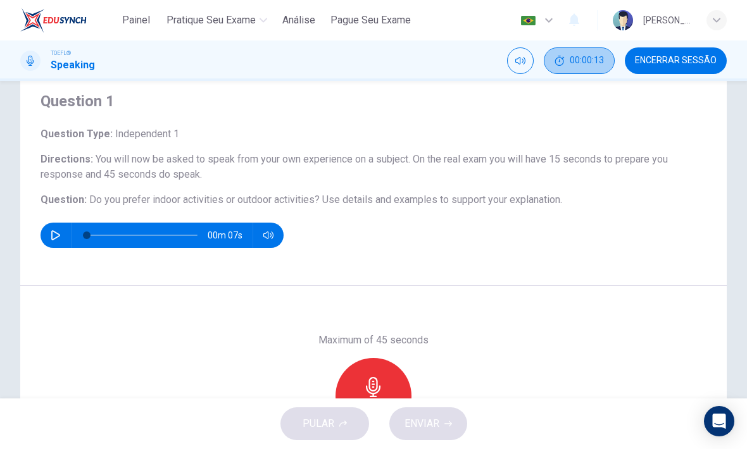
click at [586, 62] on span "00:00:13" at bounding box center [587, 61] width 34 height 10
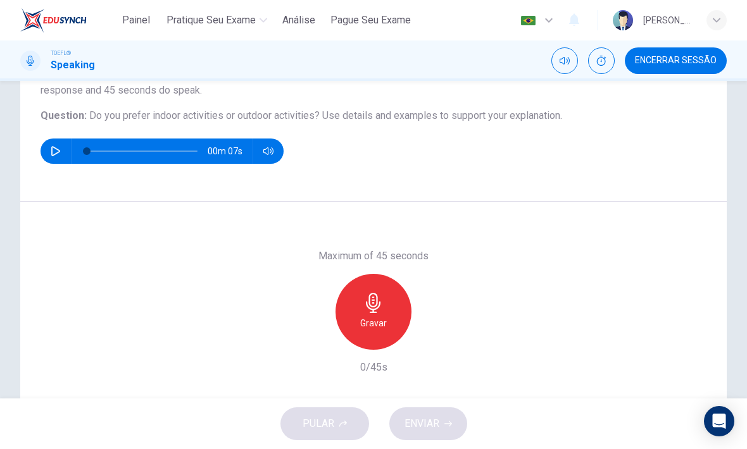
scroll to position [123, 0]
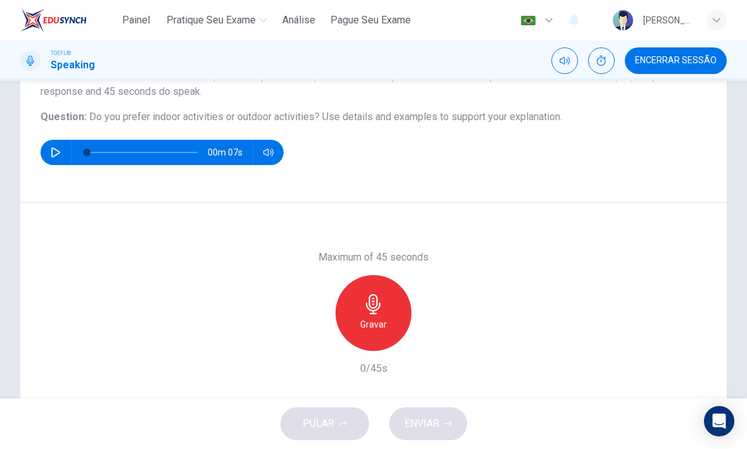
click at [56, 151] on icon "button" at bounding box center [55, 152] width 9 height 10
type input "0"
click at [370, 304] on icon "button" at bounding box center [373, 304] width 15 height 20
click at [438, 420] on span "ENVIAR" at bounding box center [421, 424] width 35 height 18
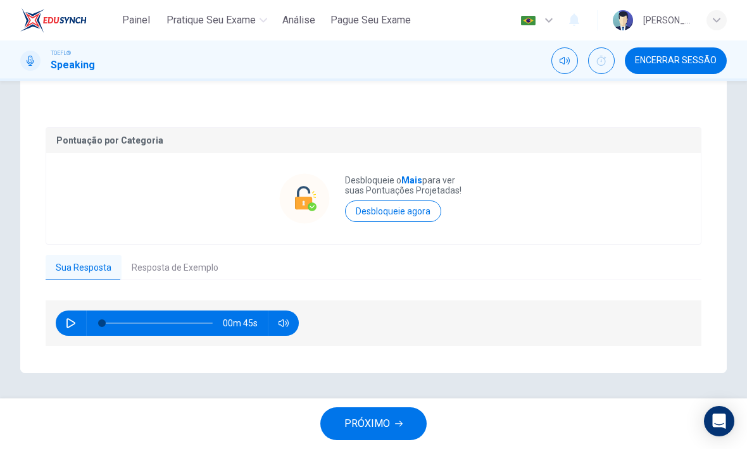
scroll to position [211, 0]
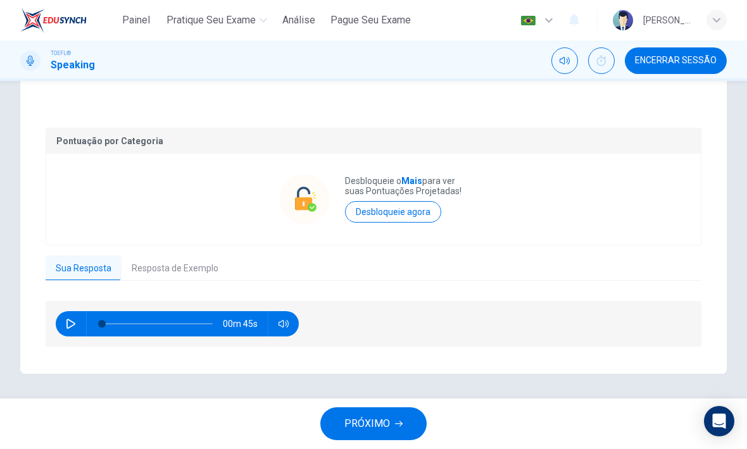
click at [71, 328] on icon "button" at bounding box center [71, 324] width 10 height 10
type input "44"
click at [382, 419] on span "PRÓXIMO" at bounding box center [367, 424] width 46 height 18
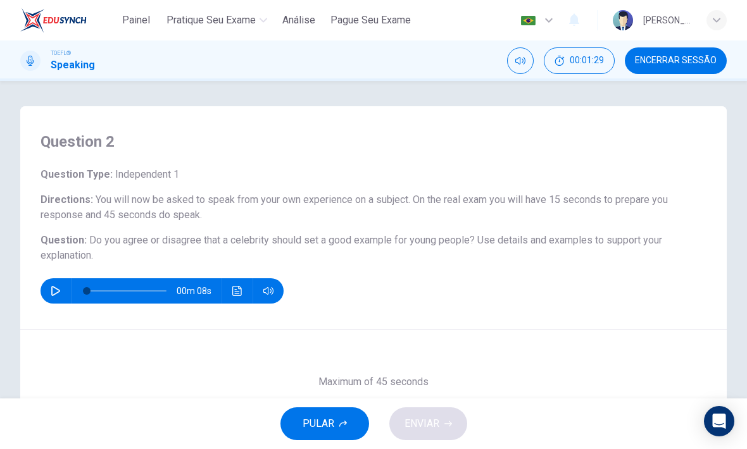
click at [598, 58] on span "00:01:29" at bounding box center [587, 61] width 34 height 10
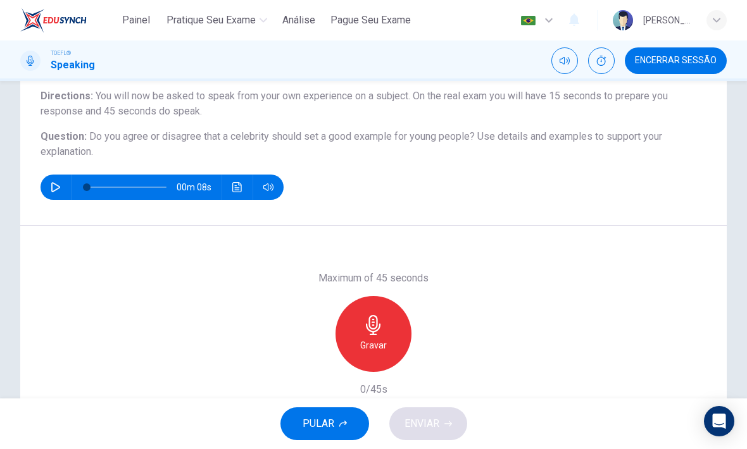
scroll to position [103, 0]
click at [383, 336] on div "Gravar" at bounding box center [373, 335] width 76 height 76
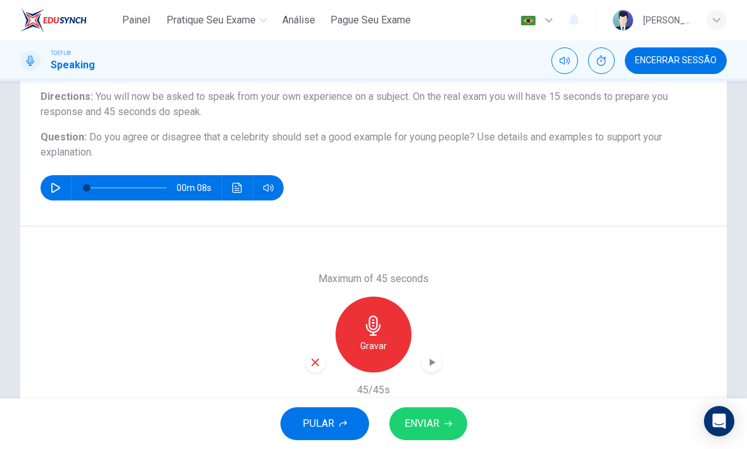
click at [430, 421] on span "ENVIAR" at bounding box center [421, 424] width 35 height 18
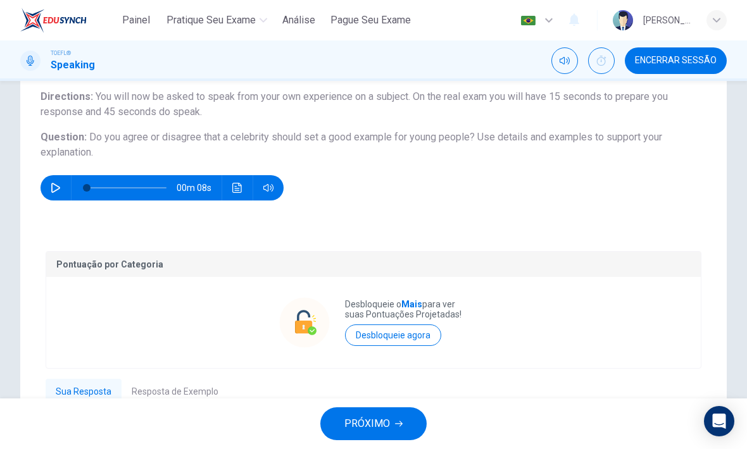
click at [364, 425] on span "PRÓXIMO" at bounding box center [367, 424] width 46 height 18
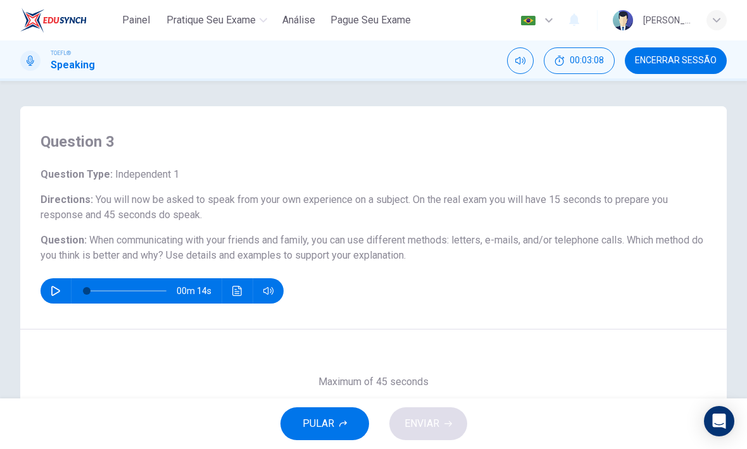
scroll to position [82, 0]
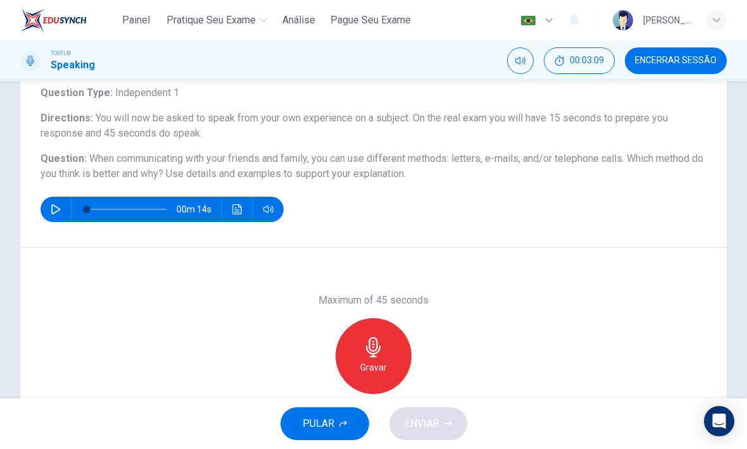
click at [371, 323] on div "Gravar" at bounding box center [373, 356] width 76 height 76
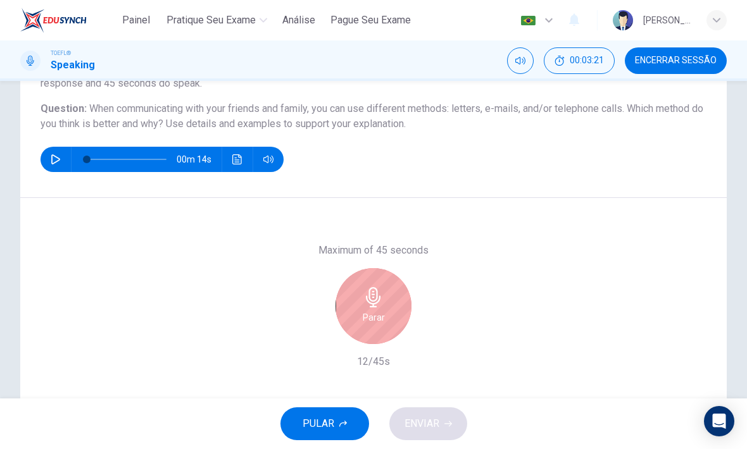
scroll to position [131, 0]
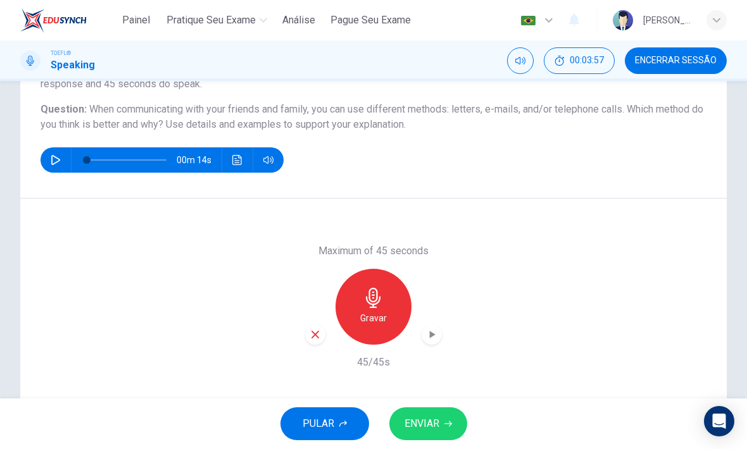
click at [447, 432] on button "ENVIAR" at bounding box center [428, 424] width 78 height 33
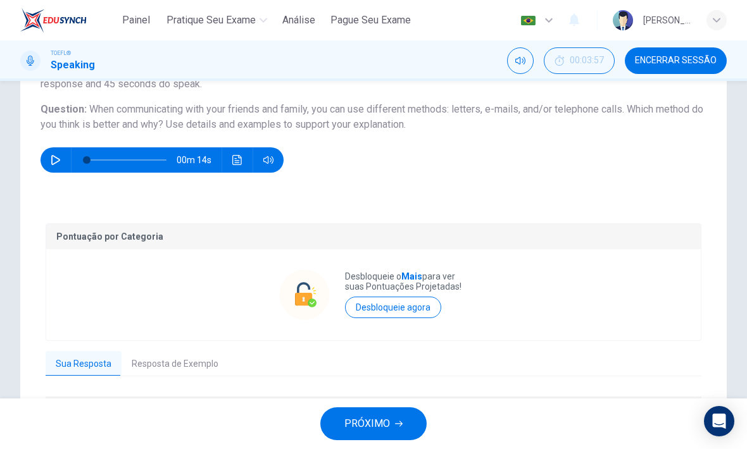
click at [395, 411] on button "PRÓXIMO" at bounding box center [373, 424] width 106 height 33
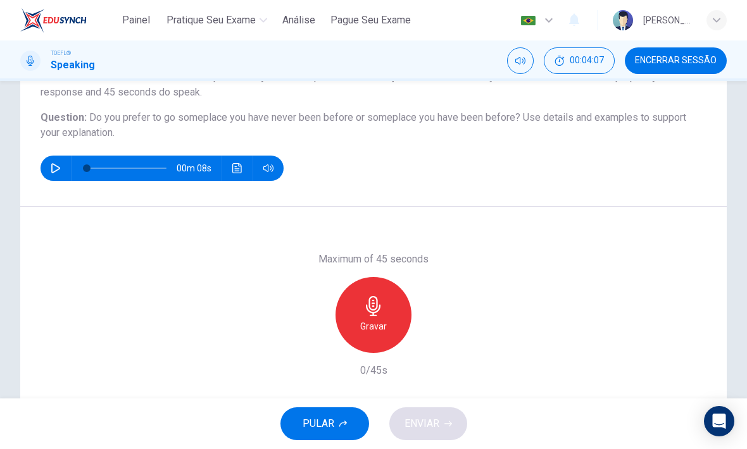
scroll to position [123, 0]
click at [381, 322] on h6 "Gravar" at bounding box center [373, 325] width 27 height 15
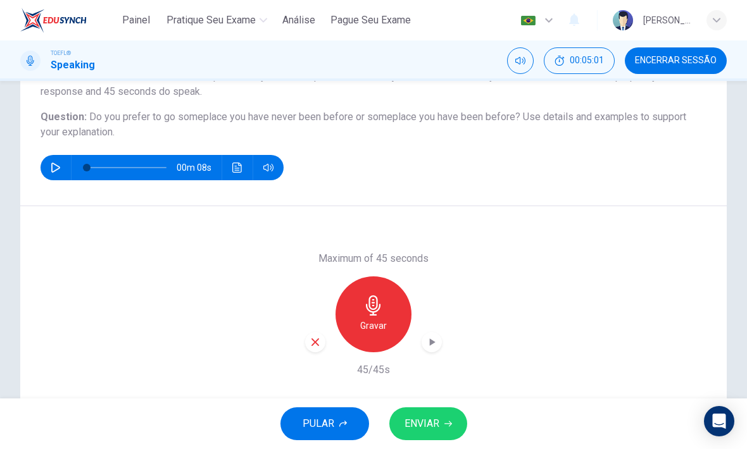
click at [452, 418] on button "ENVIAR" at bounding box center [428, 424] width 78 height 33
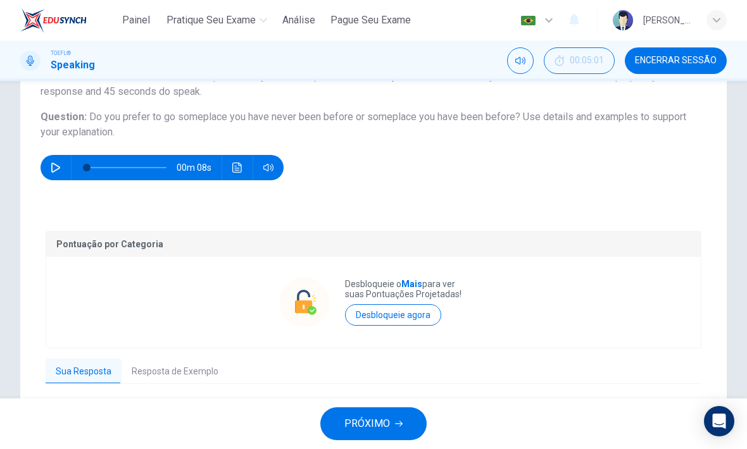
click at [697, 61] on span "Encerrar Sessão" at bounding box center [676, 61] width 82 height 10
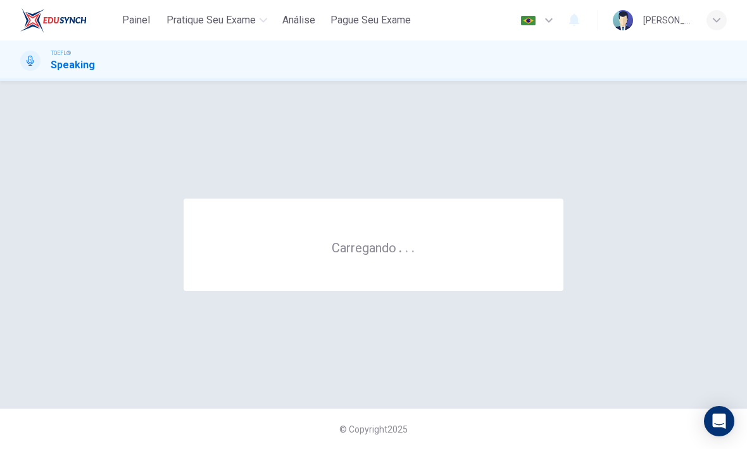
scroll to position [0, 0]
